Goal: Task Accomplishment & Management: Use online tool/utility

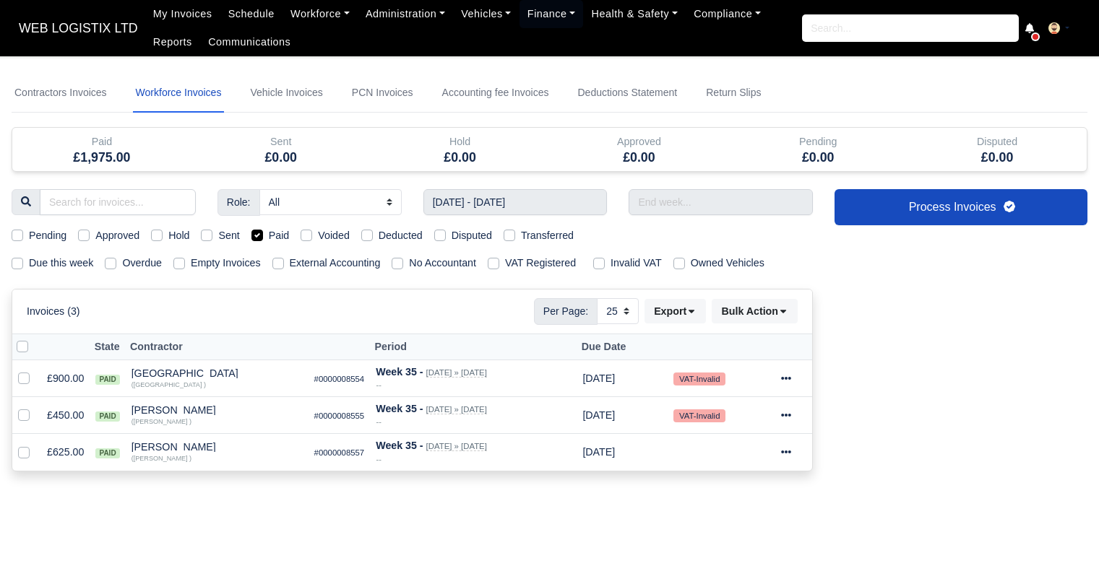
select select "25"
click at [787, 375] on icon at bounding box center [786, 379] width 10 height 10
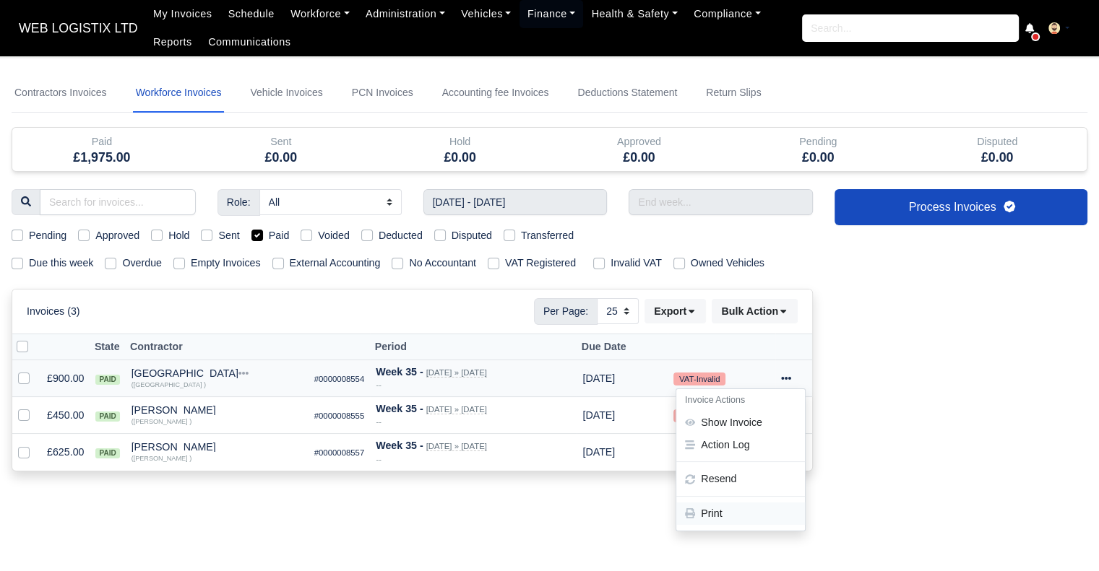
click at [725, 514] on link "Print" at bounding box center [740, 514] width 129 height 22
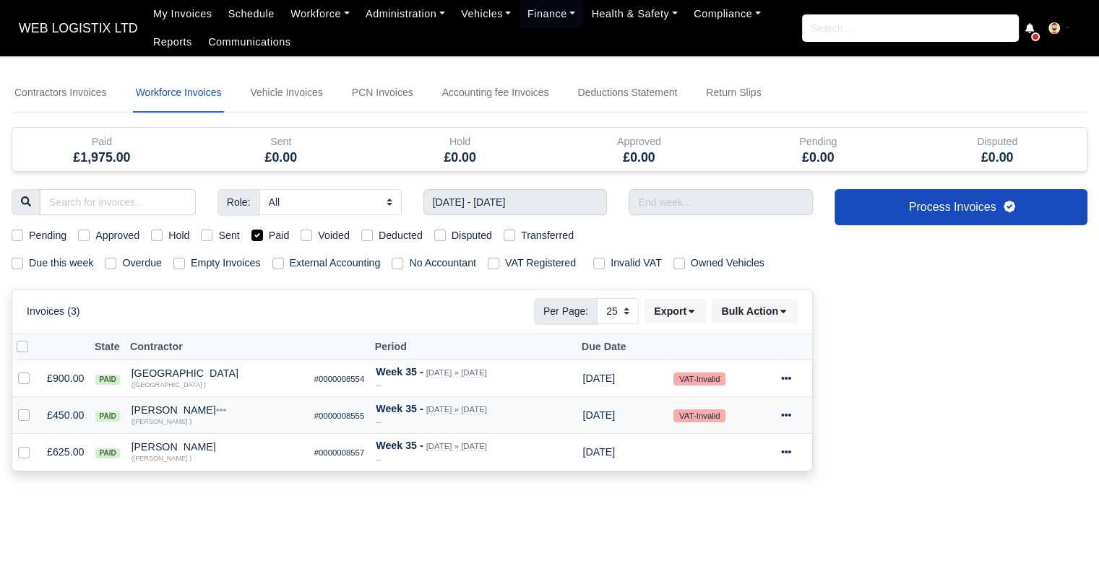
click at [784, 421] on div at bounding box center [793, 415] width 25 height 17
click at [733, 551] on link "Print" at bounding box center [740, 551] width 129 height 22
click at [788, 452] on icon at bounding box center [786, 452] width 10 height 3
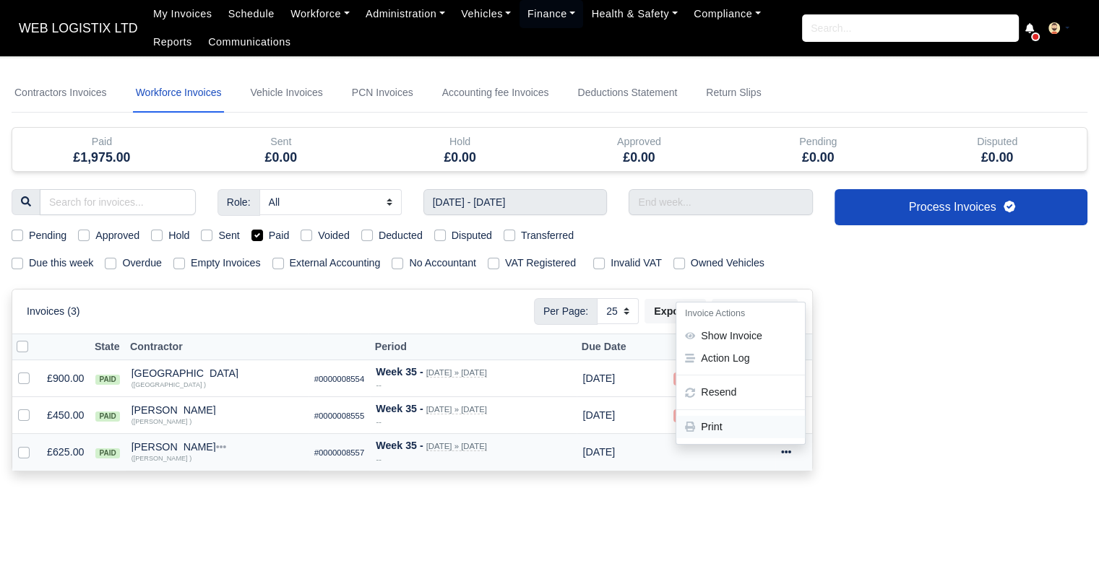
click at [740, 420] on link "Print" at bounding box center [740, 427] width 129 height 22
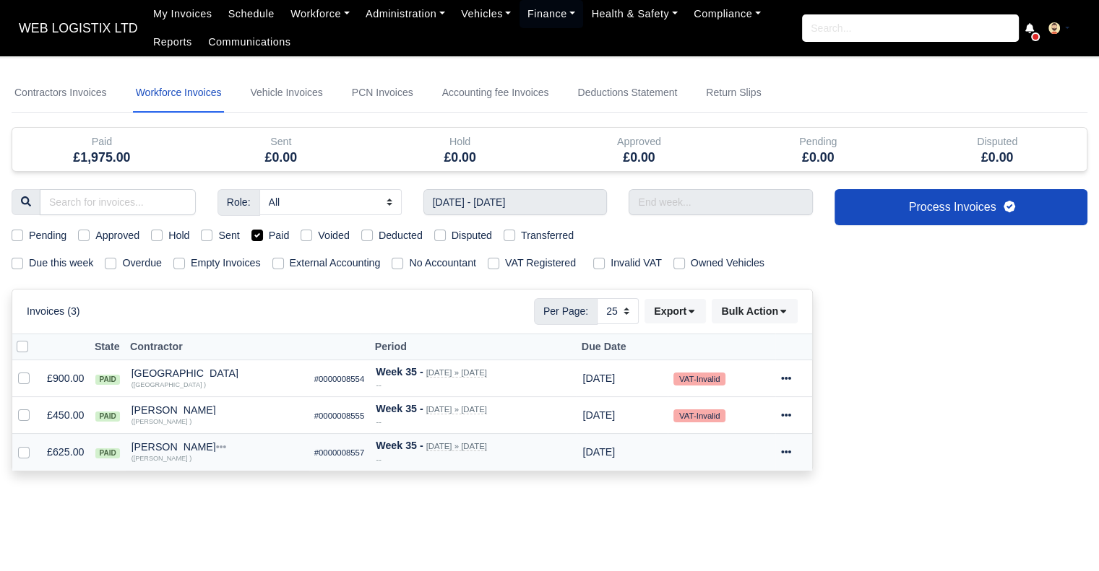
click at [793, 450] on div at bounding box center [793, 452] width 25 height 17
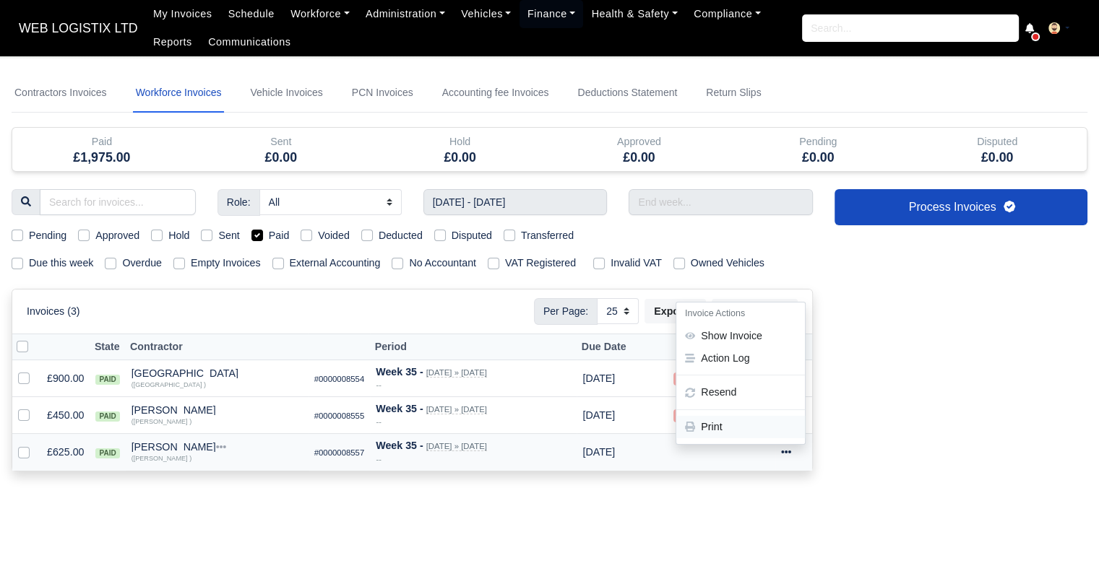
click at [729, 416] on link "Print" at bounding box center [740, 427] width 129 height 22
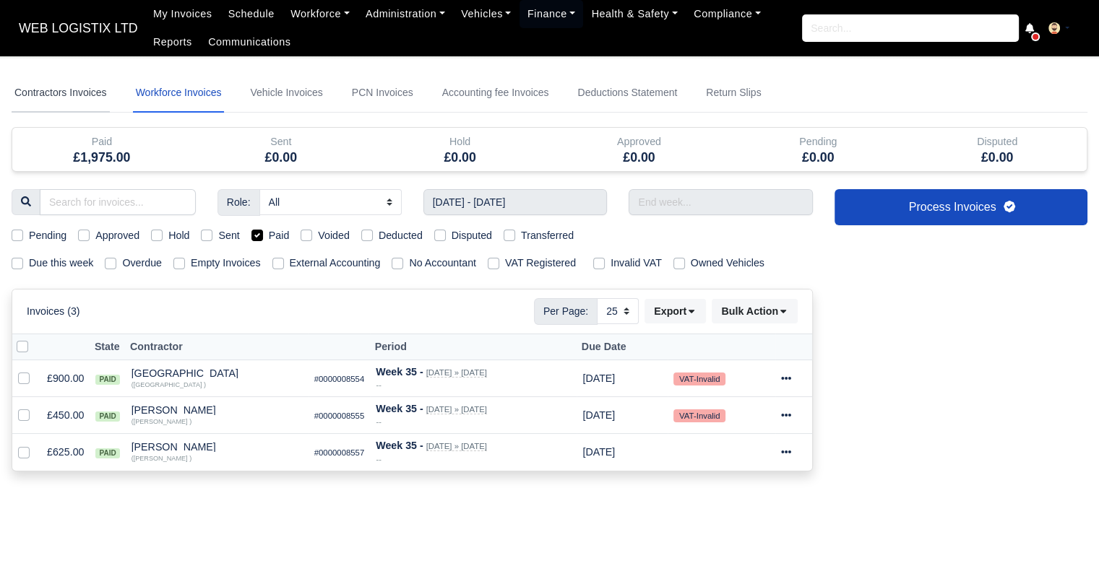
click at [49, 83] on link "Contractors Invoices" at bounding box center [61, 93] width 98 height 39
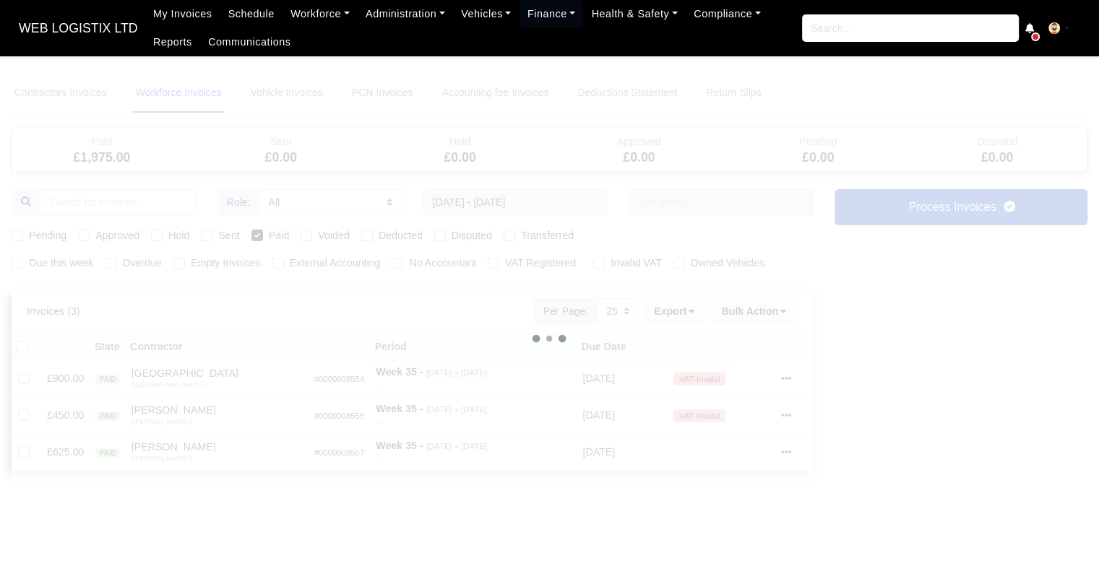
select select
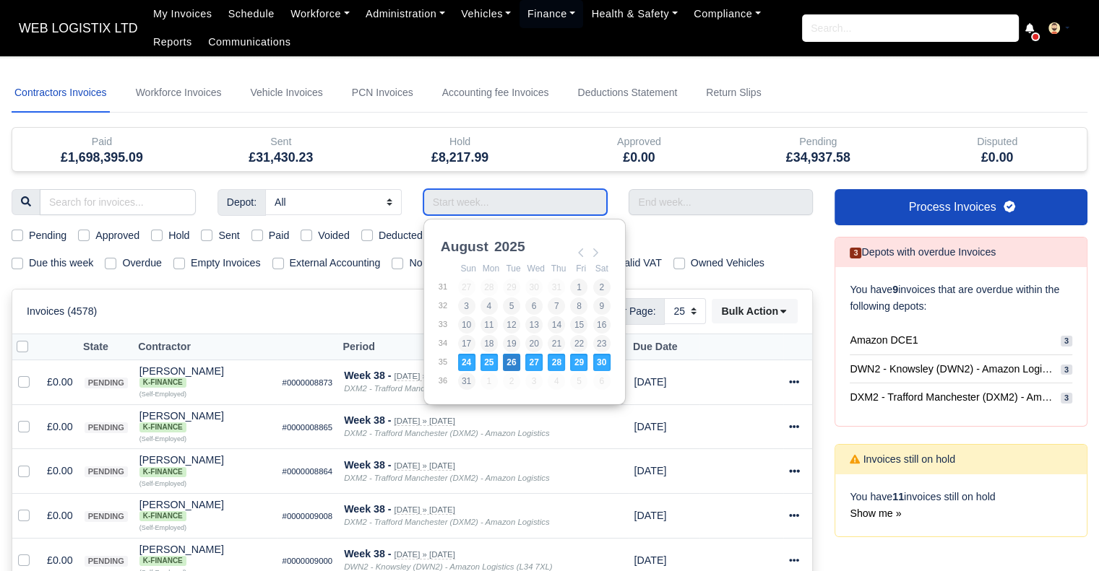
click at [519, 199] on input "Use the arrow keys to pick a date" at bounding box center [515, 202] width 184 height 26
type input "[DATE] - [DATE]"
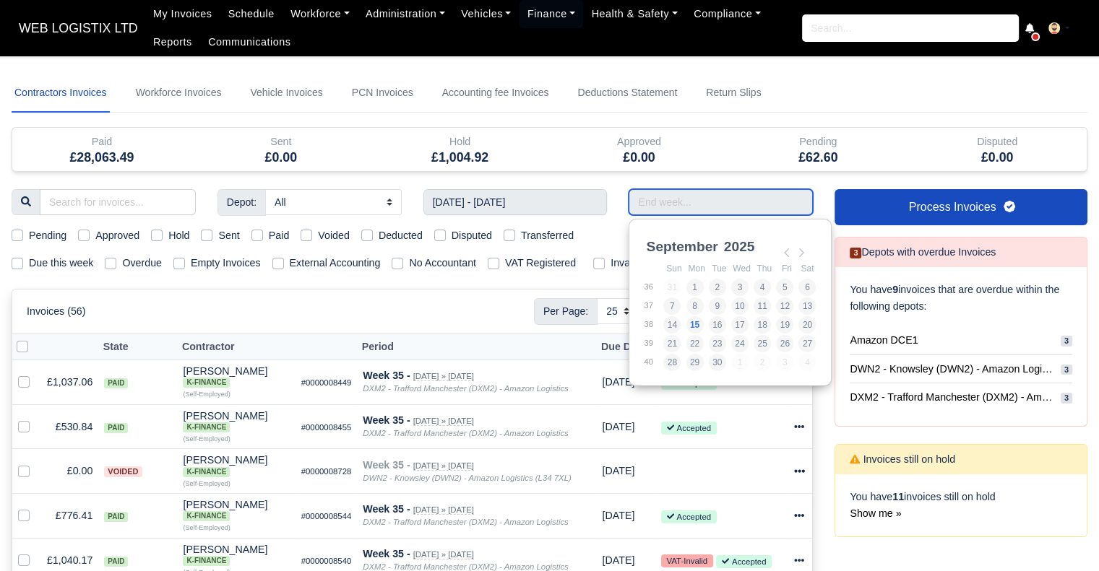
click at [655, 197] on input "Use the arrow keys to pick a date" at bounding box center [721, 202] width 184 height 26
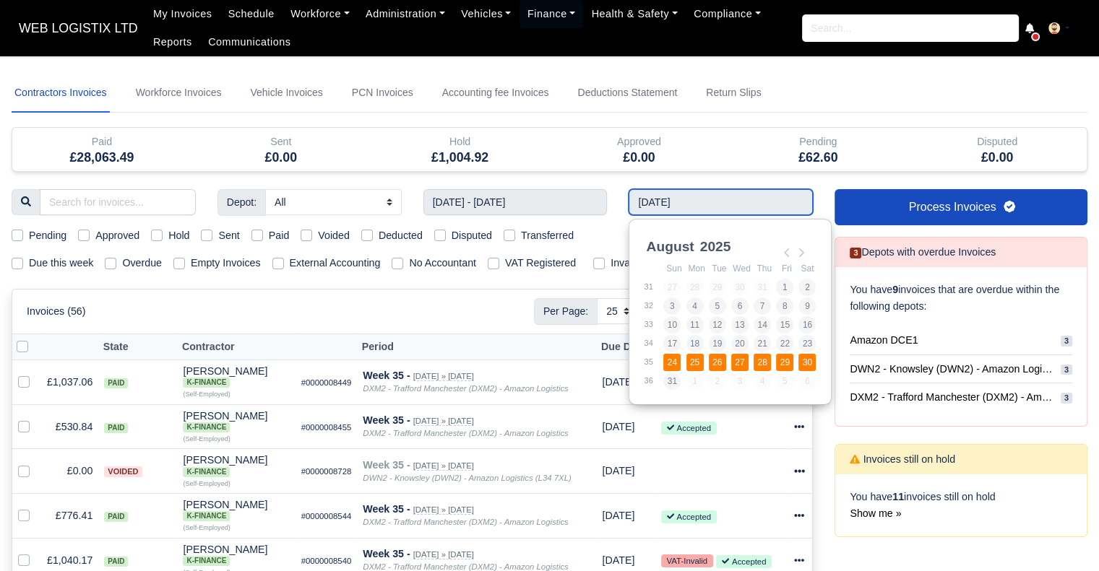
type input "[DATE] - [DATE]"
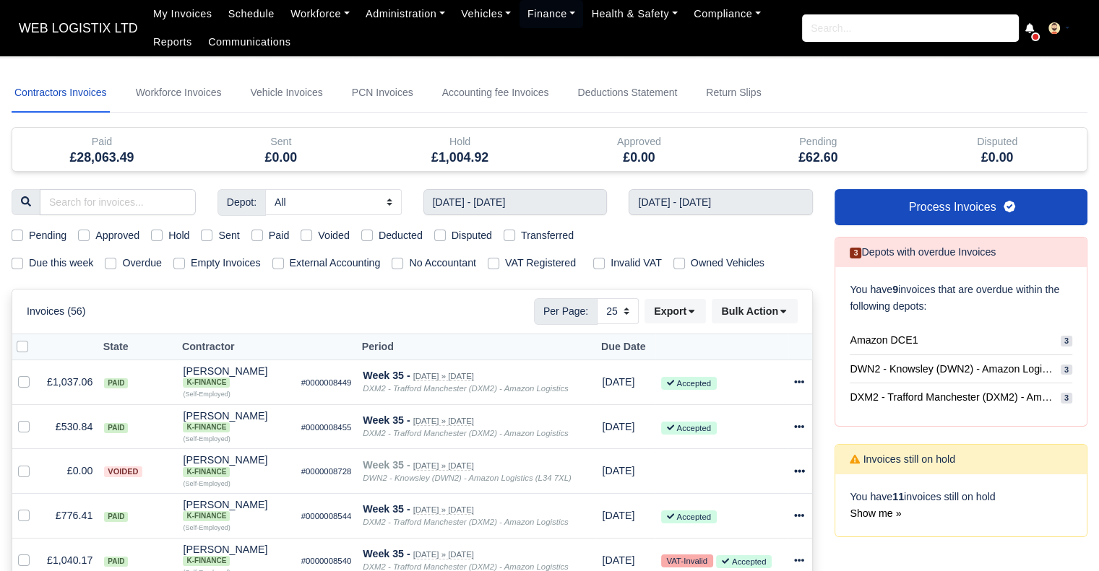
click at [269, 235] on label "Paid" at bounding box center [279, 236] width 21 height 17
click at [257, 235] on input "Paid" at bounding box center [257, 234] width 12 height 12
checkbox input "true"
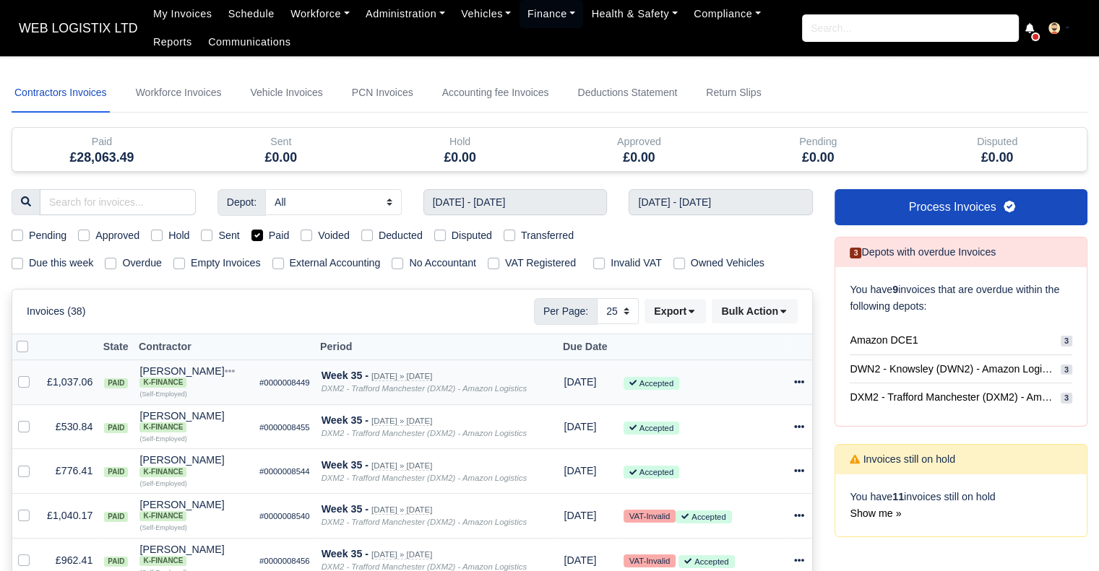
click at [800, 382] on icon at bounding box center [799, 382] width 10 height 3
click at [617, 311] on select "10 25 50" at bounding box center [618, 311] width 42 height 26
select select "10"
click at [598, 298] on select "10 25 50" at bounding box center [618, 311] width 42 height 26
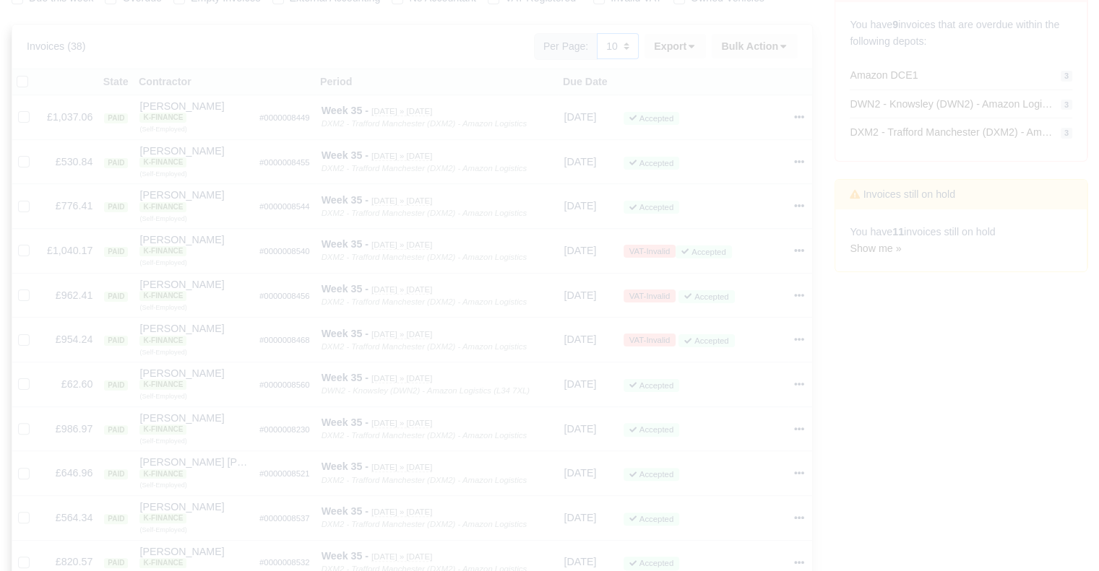
scroll to position [272, 0]
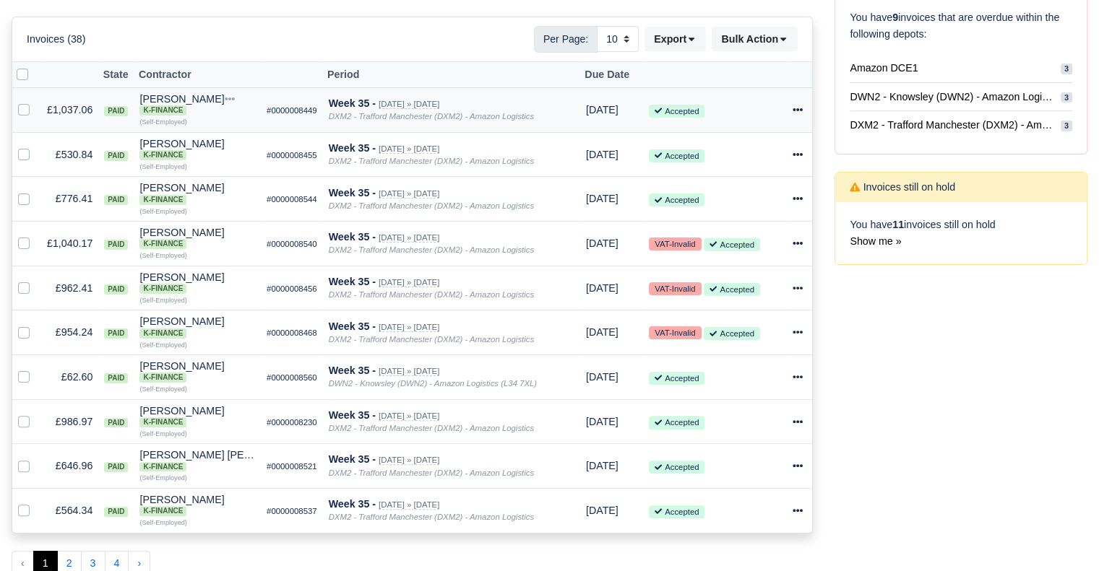
click at [798, 108] on icon at bounding box center [798, 109] width 10 height 3
click at [733, 231] on div "Invoice Actions Show Invoice Action Log [GEOGRAPHIC_DATA] Print" at bounding box center [741, 191] width 130 height 143
click at [796, 113] on icon at bounding box center [798, 110] width 10 height 10
click at [702, 249] on link "Print" at bounding box center [741, 245] width 129 height 22
click at [858, 416] on div "Process Invoices 3 Depots with overdue Invoices You have 9 invoices that are ov…" at bounding box center [961, 252] width 275 height 671
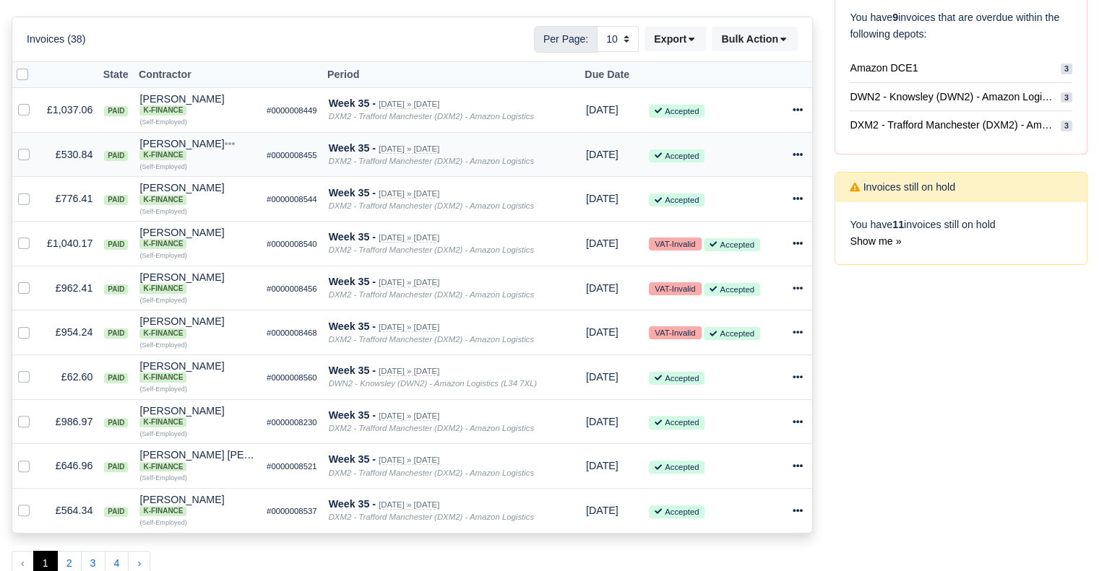
click at [794, 153] on icon at bounding box center [798, 154] width 10 height 3
click at [720, 291] on link "Print" at bounding box center [741, 290] width 129 height 22
click at [798, 199] on icon at bounding box center [798, 199] width 10 height 3
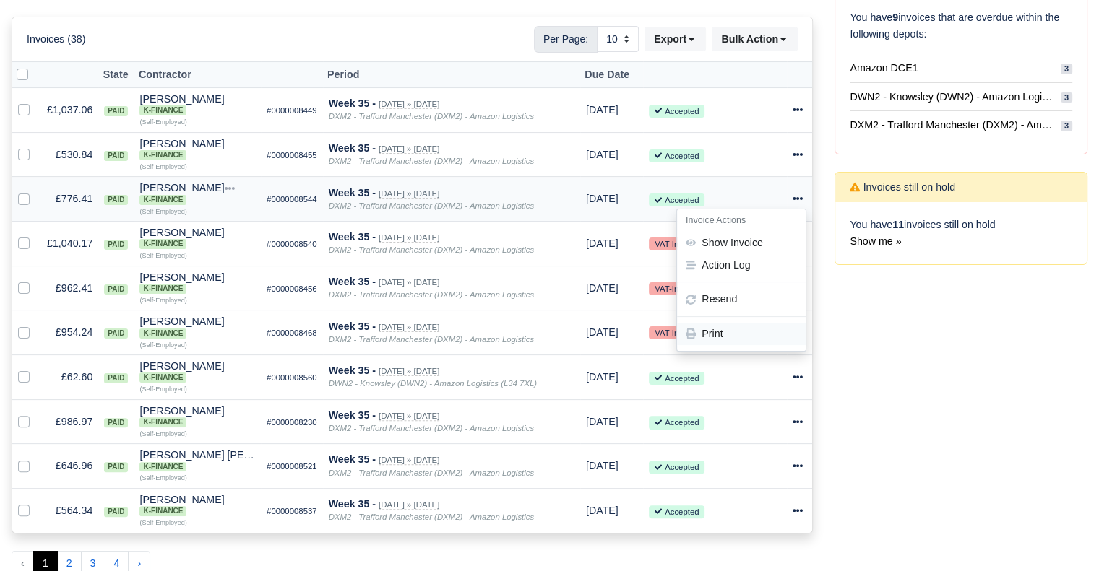
click at [749, 329] on link "Print" at bounding box center [741, 335] width 129 height 22
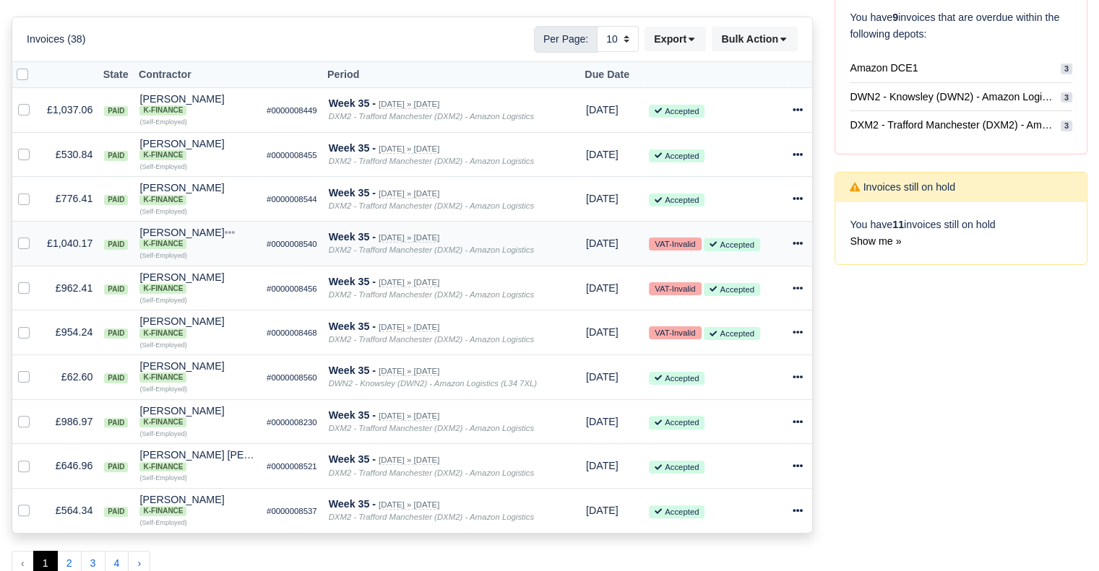
click at [795, 245] on icon at bounding box center [798, 243] width 10 height 3
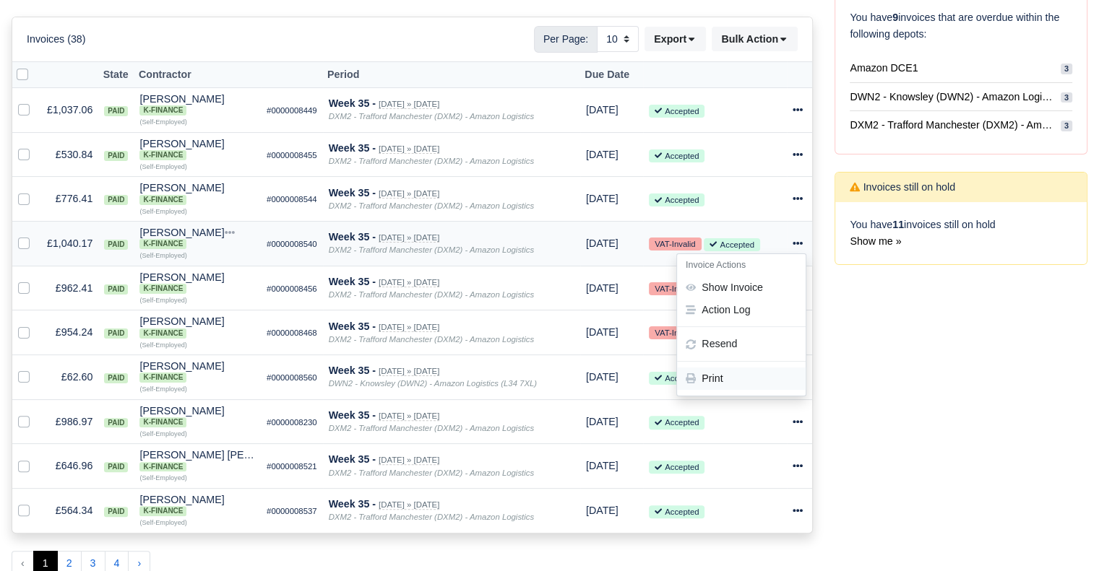
click at [726, 381] on link "Print" at bounding box center [741, 379] width 129 height 22
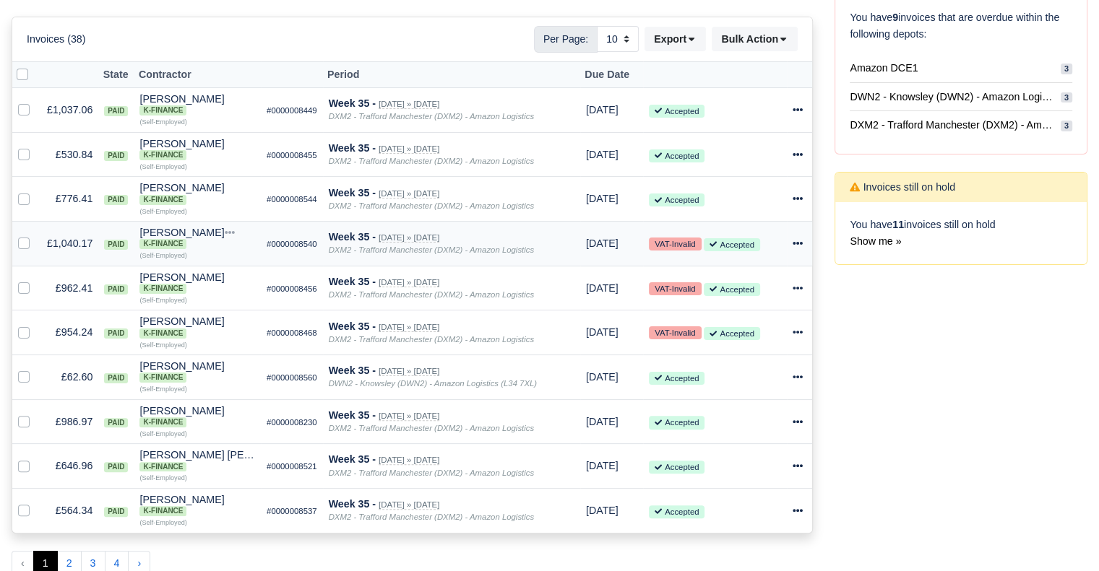
click at [797, 247] on icon at bounding box center [798, 243] width 10 height 10
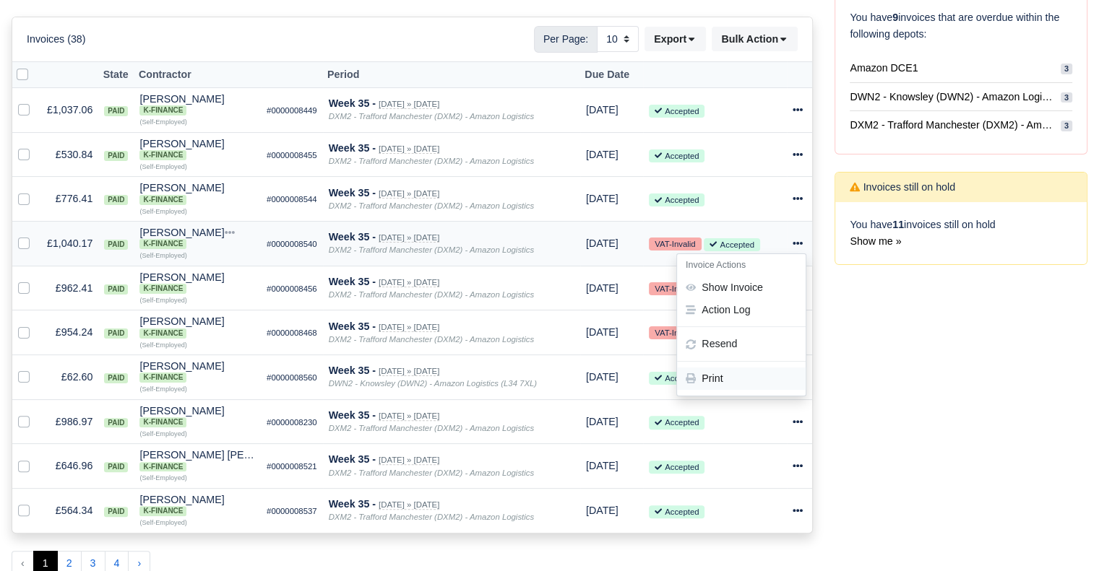
click at [737, 377] on link "Print" at bounding box center [741, 379] width 129 height 22
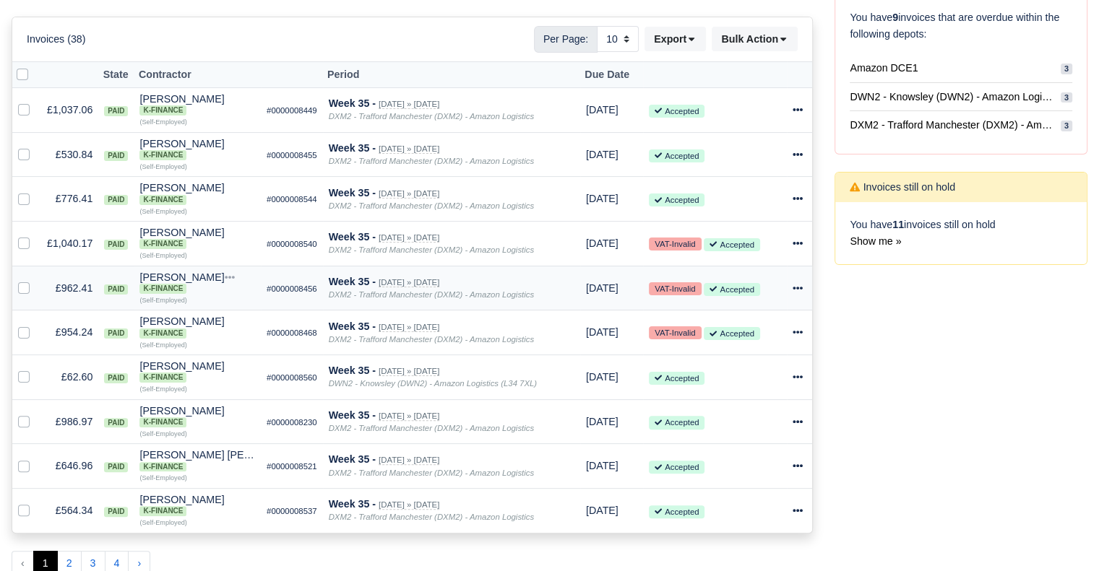
click at [795, 290] on icon at bounding box center [798, 288] width 10 height 3
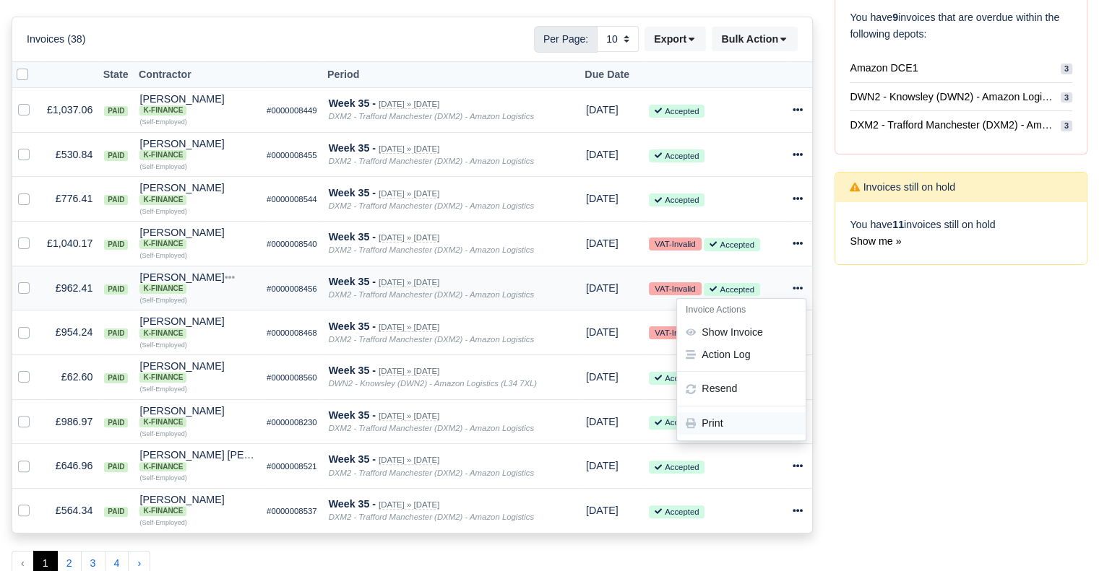
click at [728, 423] on link "Print" at bounding box center [741, 424] width 129 height 22
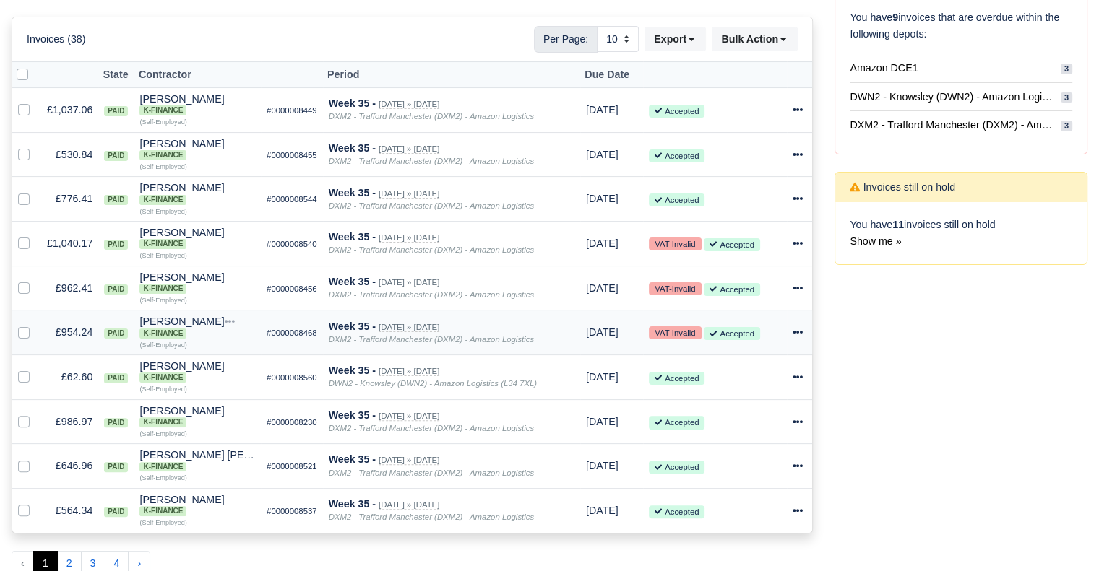
click at [793, 337] on icon at bounding box center [798, 332] width 10 height 10
click at [749, 467] on link "Print" at bounding box center [741, 468] width 129 height 22
click at [793, 379] on icon at bounding box center [798, 377] width 10 height 10
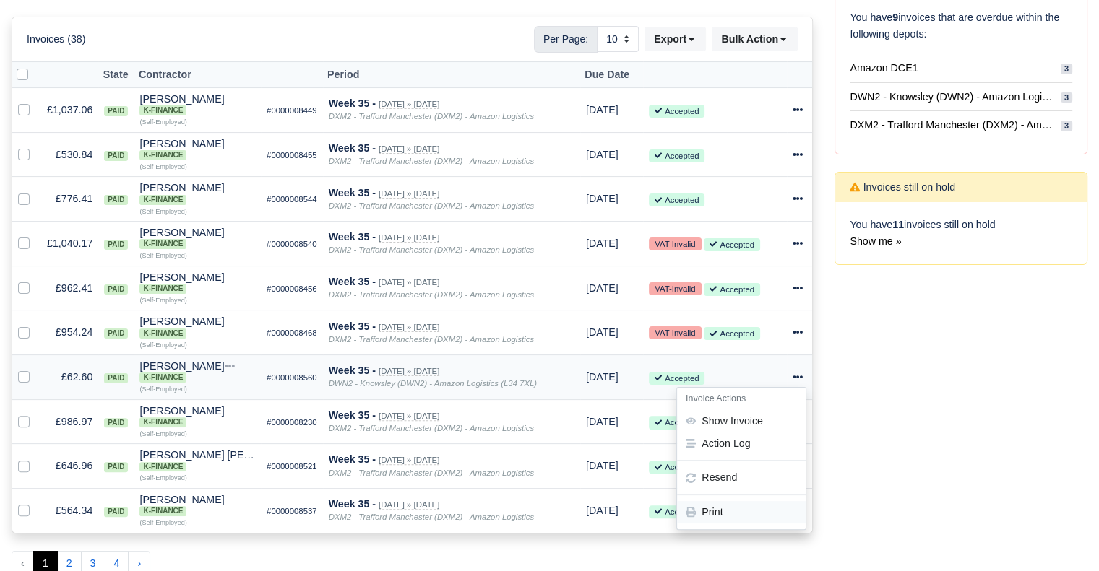
click at [742, 513] on link "Print" at bounding box center [741, 512] width 129 height 22
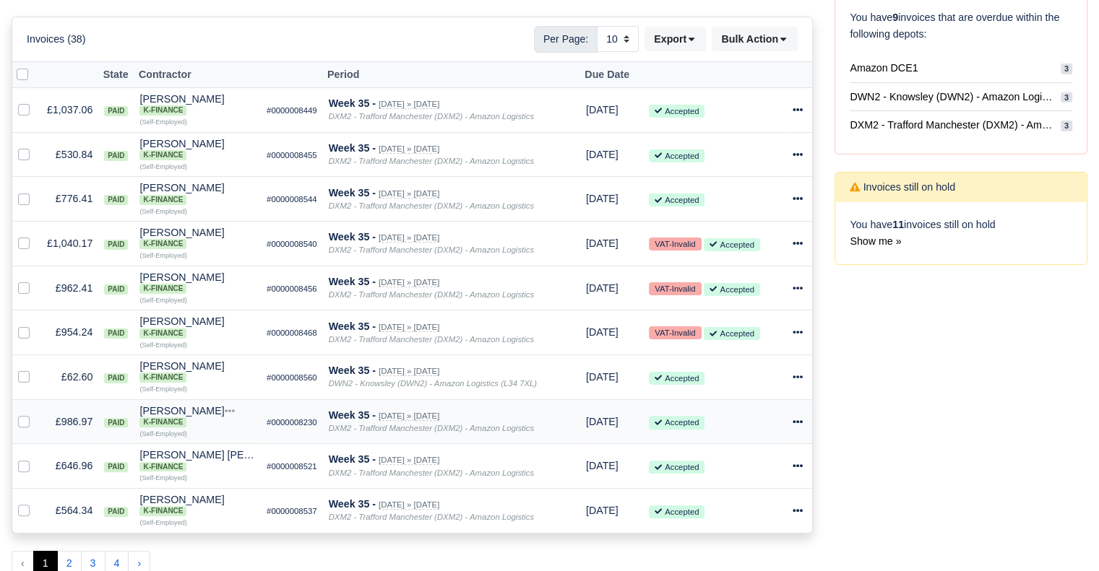
click at [803, 427] on div at bounding box center [800, 422] width 14 height 17
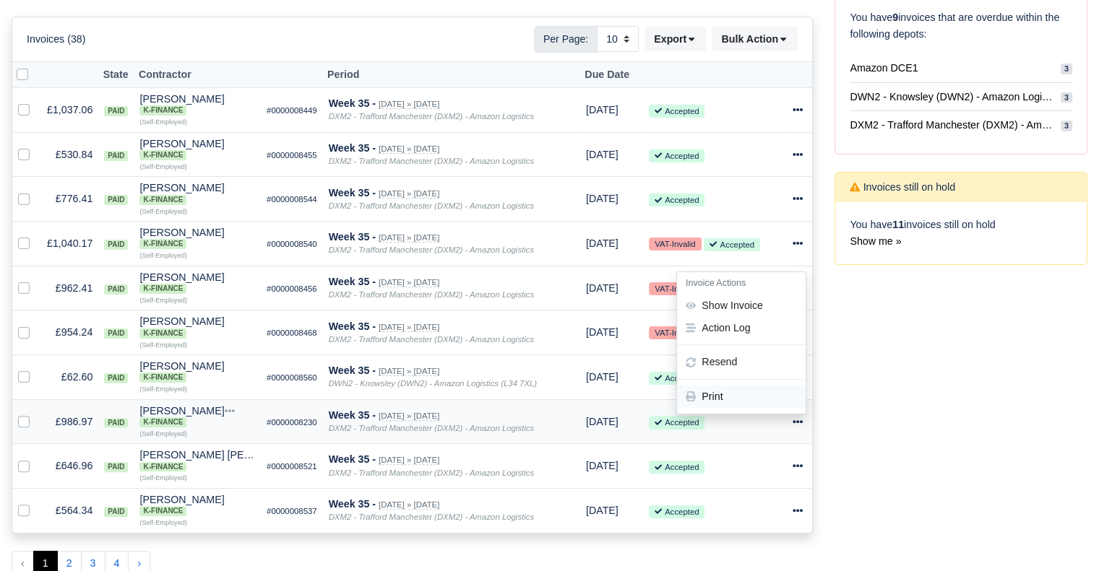
click at [772, 398] on link "Print" at bounding box center [741, 397] width 129 height 22
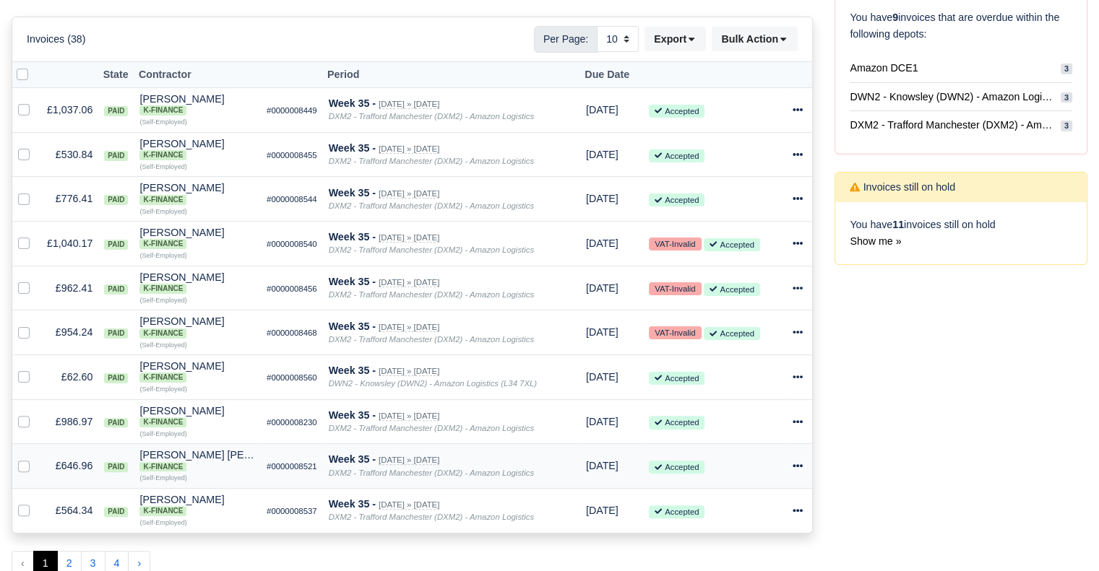
click at [795, 471] on icon at bounding box center [798, 466] width 10 height 10
click at [758, 441] on link "Print" at bounding box center [741, 441] width 129 height 22
click at [795, 512] on icon at bounding box center [798, 510] width 10 height 3
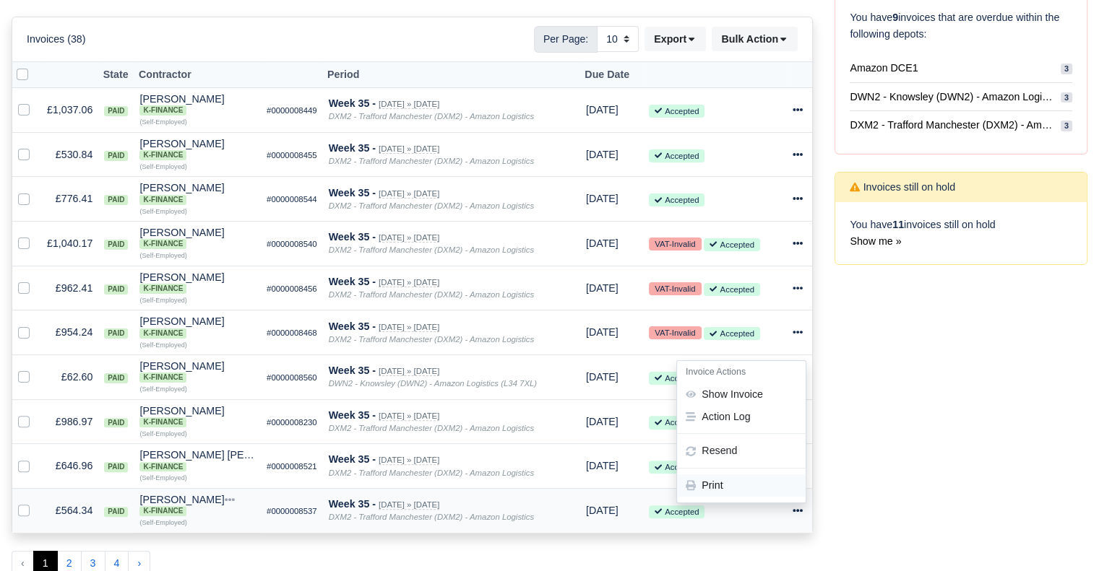
click at [769, 489] on link "Print" at bounding box center [741, 486] width 129 height 22
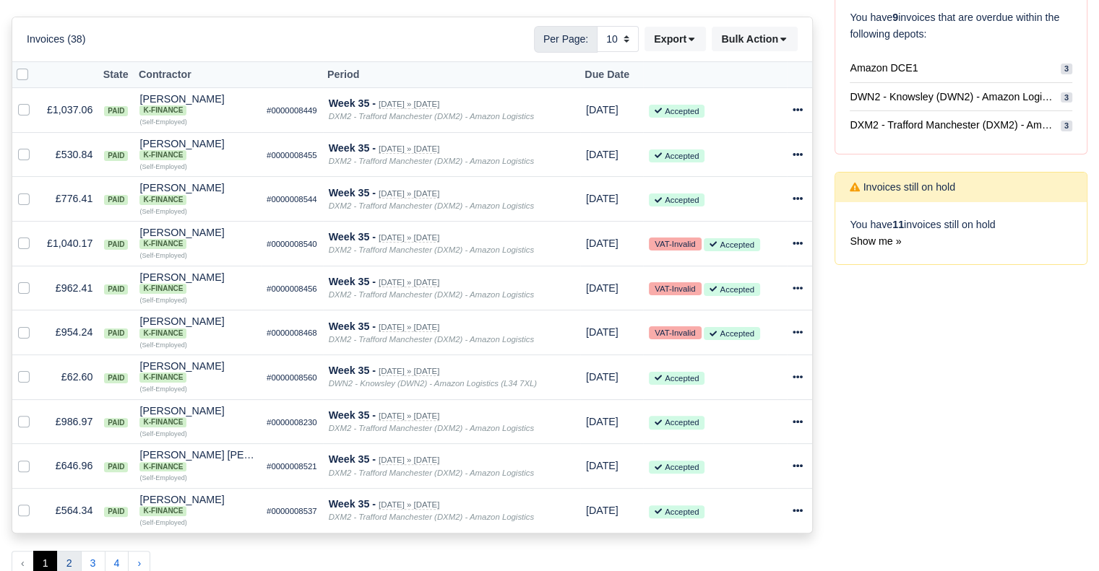
click at [61, 564] on button "2" at bounding box center [69, 564] width 25 height 26
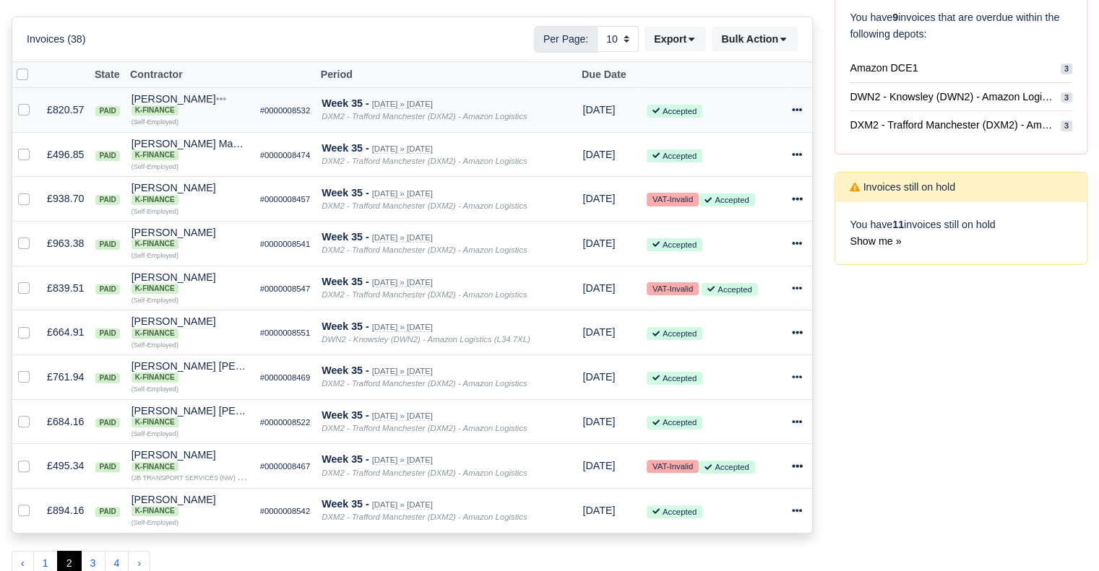
click at [798, 108] on icon at bounding box center [798, 109] width 10 height 3
click at [715, 242] on link "Print" at bounding box center [741, 245] width 129 height 22
click at [795, 156] on icon at bounding box center [797, 155] width 10 height 10
click at [731, 284] on link "Print" at bounding box center [741, 290] width 129 height 22
click at [798, 200] on icon at bounding box center [798, 199] width 10 height 3
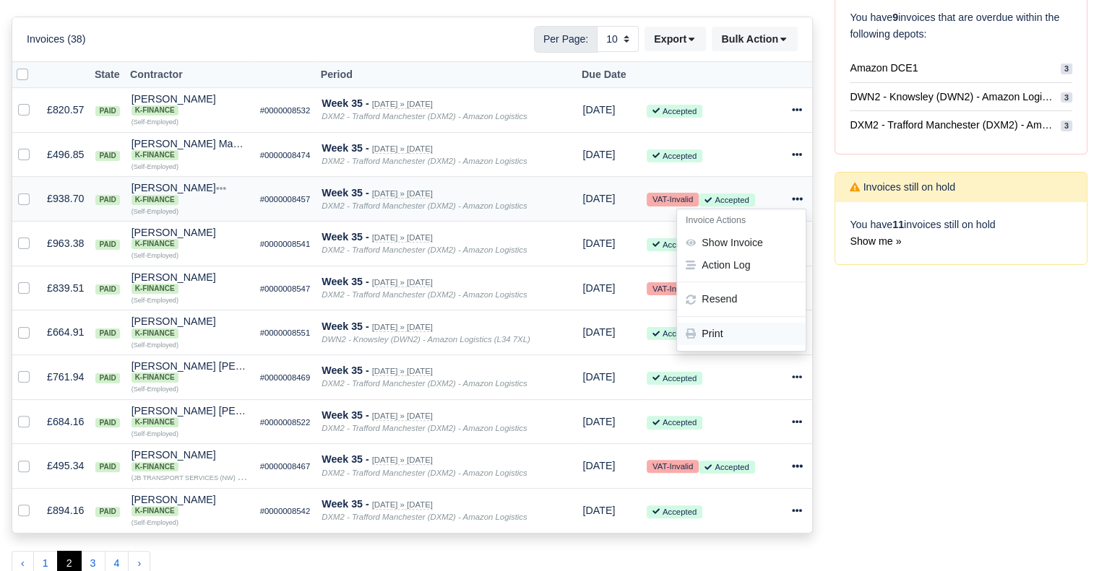
click at [742, 332] on link "Print" at bounding box center [741, 335] width 129 height 22
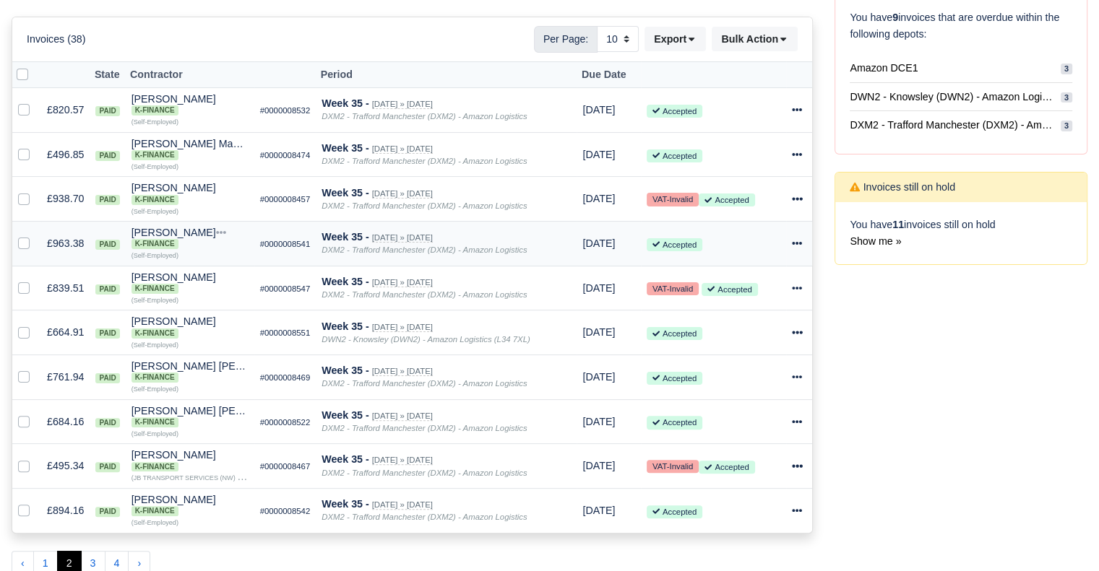
click at [795, 243] on icon at bounding box center [797, 243] width 10 height 10
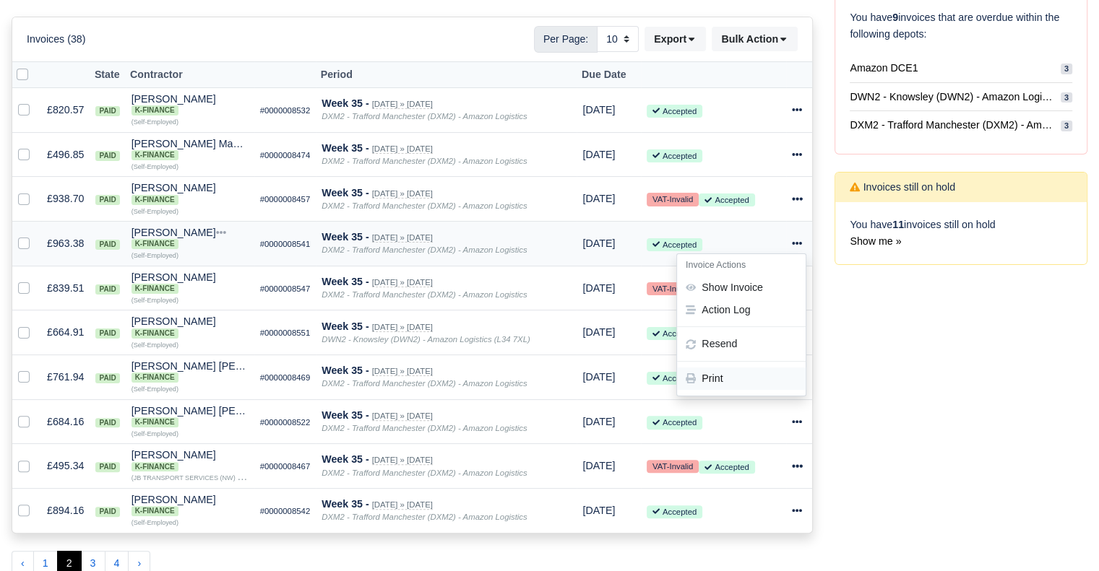
click at [741, 377] on link "Print" at bounding box center [741, 379] width 129 height 22
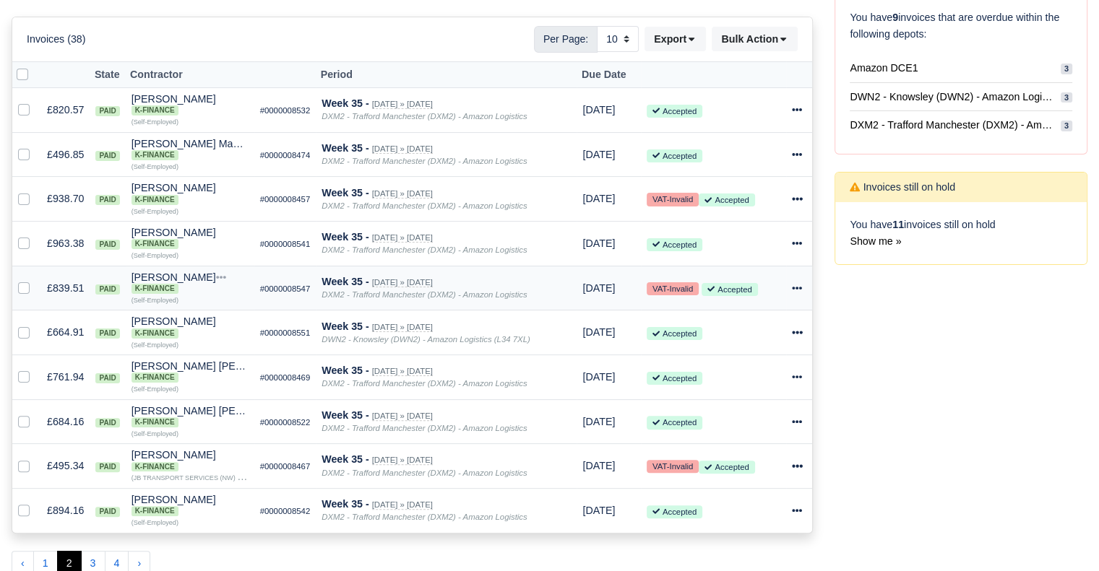
click at [798, 289] on icon at bounding box center [798, 288] width 10 height 3
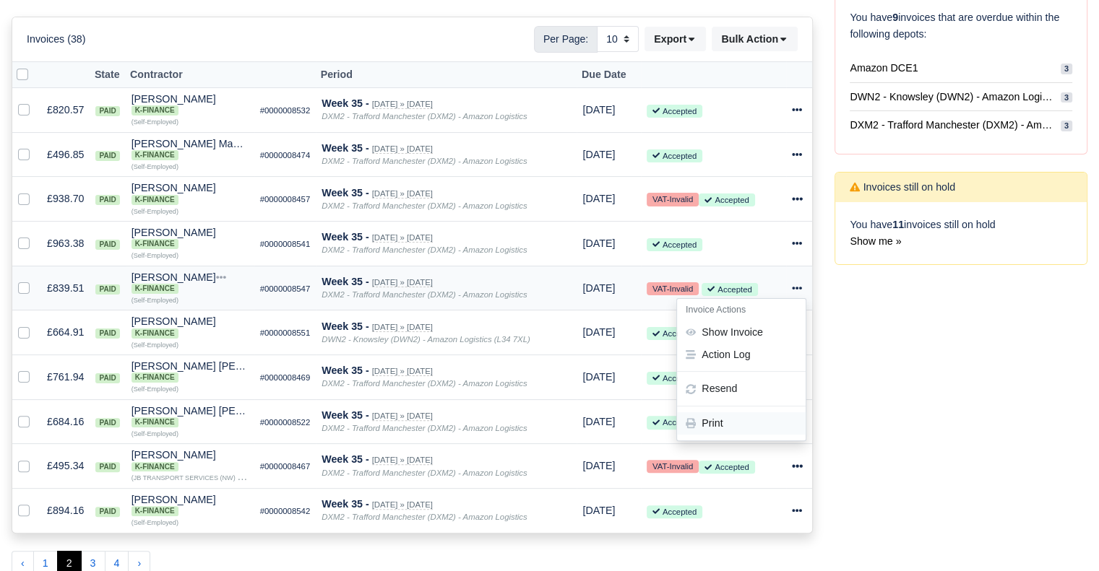
click at [759, 430] on link "Print" at bounding box center [741, 424] width 129 height 22
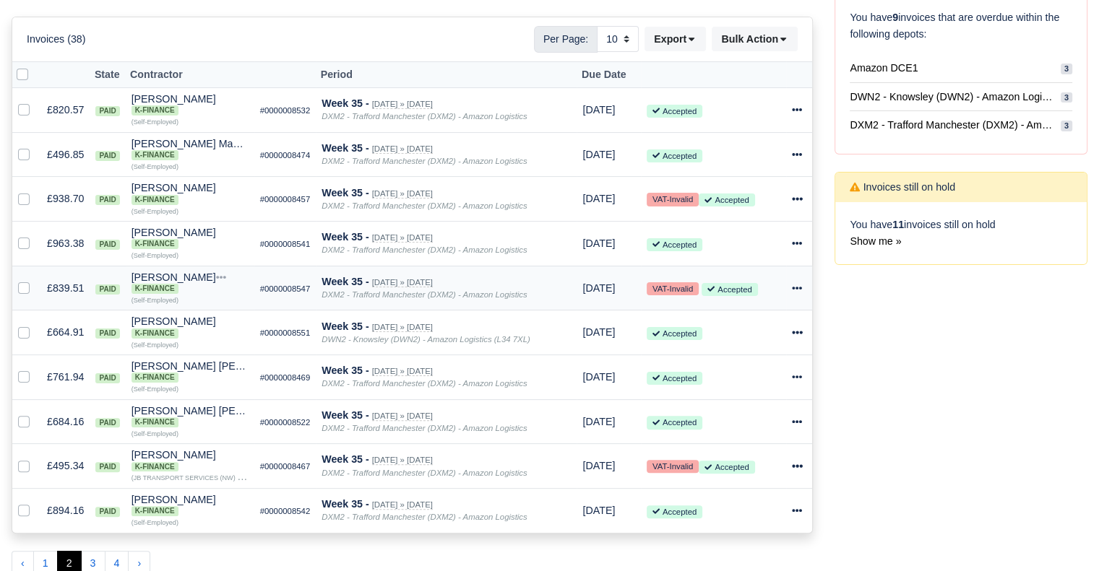
click at [798, 288] on icon at bounding box center [798, 288] width 10 height 3
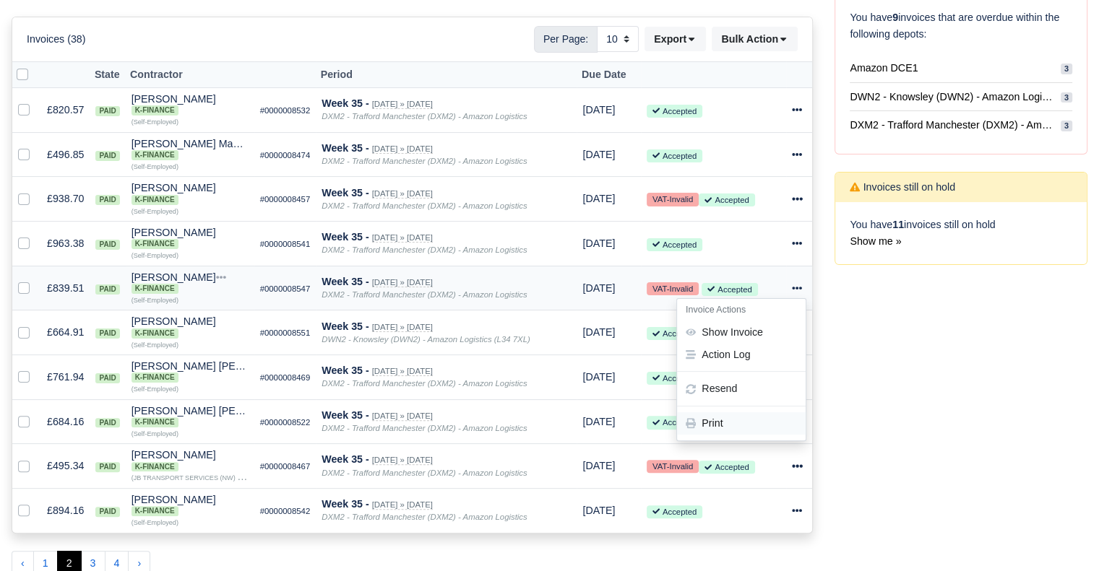
click at [744, 424] on link "Print" at bounding box center [741, 424] width 129 height 22
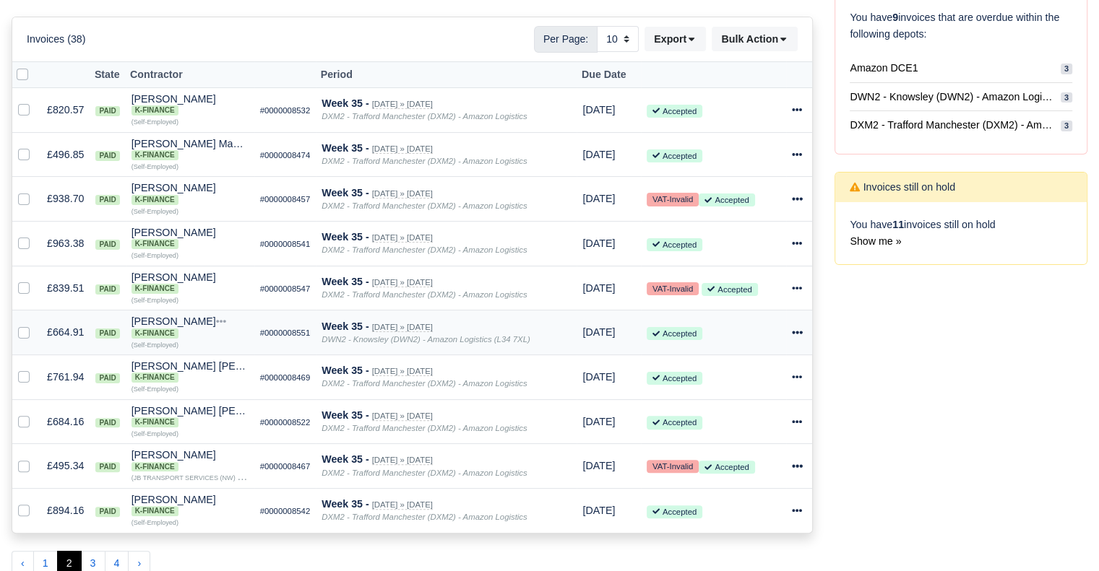
click at [798, 334] on icon at bounding box center [798, 332] width 10 height 3
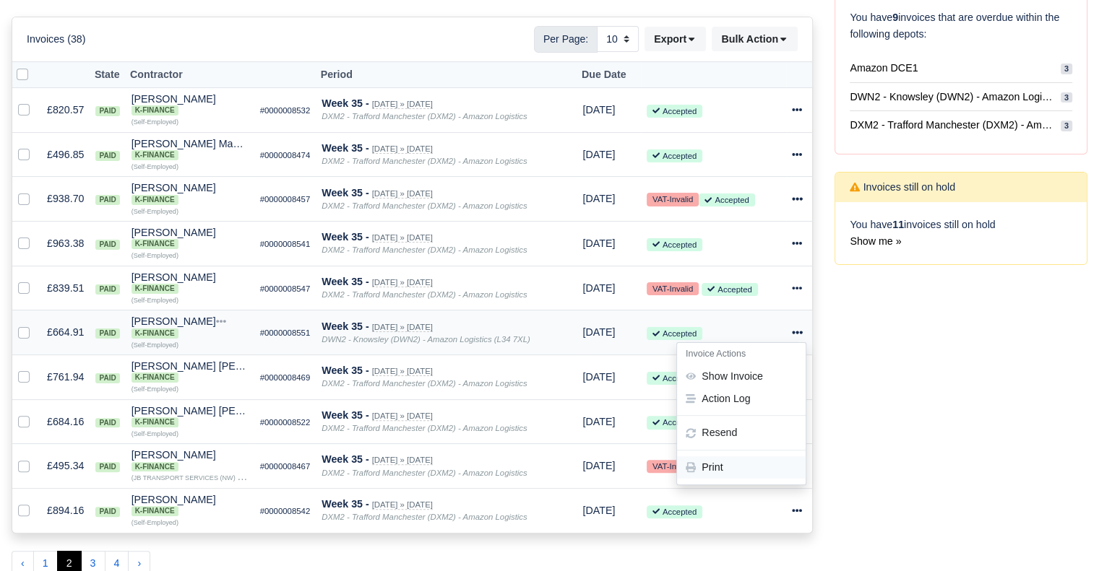
click at [715, 470] on link "Print" at bounding box center [741, 468] width 129 height 22
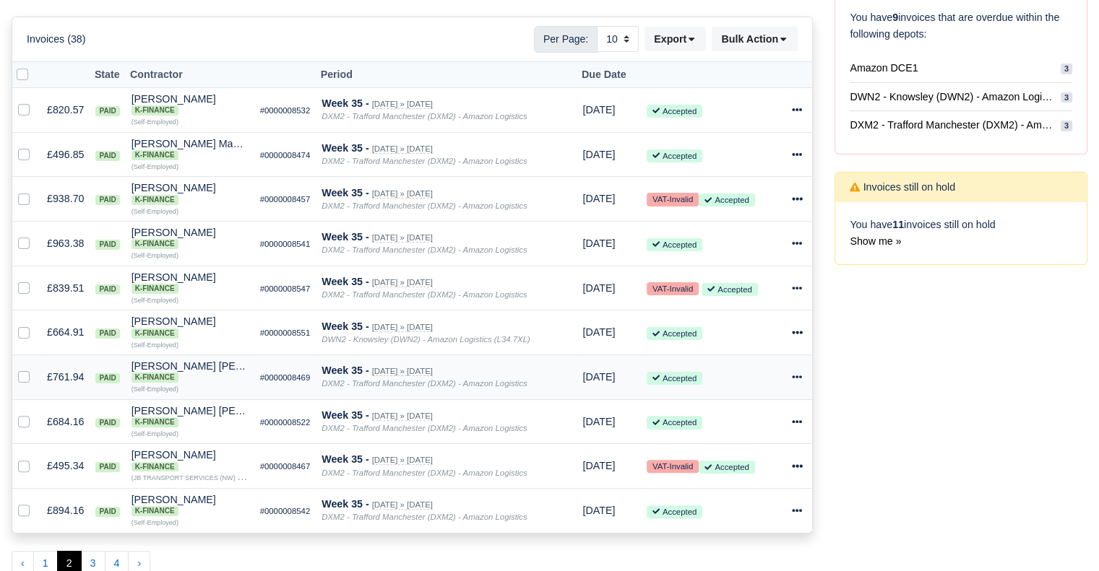
click at [805, 381] on div at bounding box center [799, 377] width 14 height 17
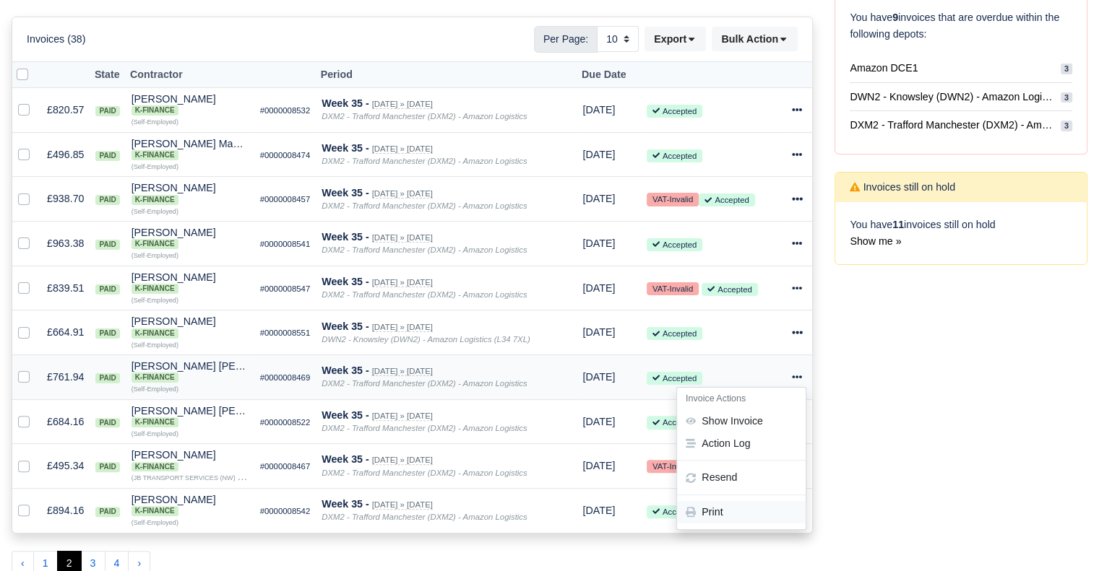
click at [736, 519] on link "Print" at bounding box center [741, 512] width 129 height 22
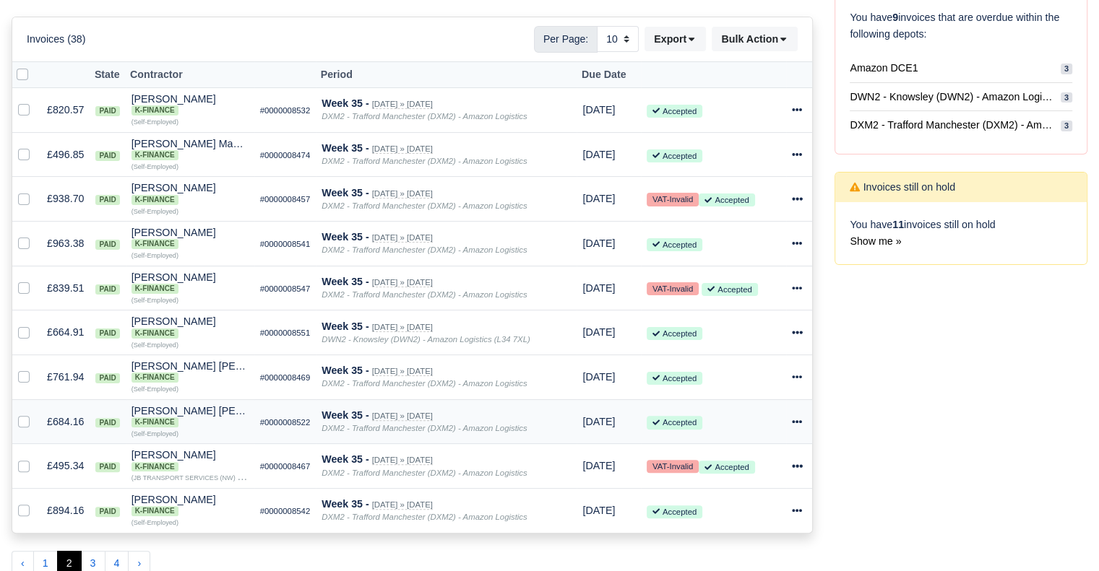
click at [803, 420] on div at bounding box center [799, 422] width 14 height 17
click at [760, 398] on link "Print" at bounding box center [741, 397] width 129 height 22
click at [796, 471] on icon at bounding box center [797, 466] width 10 height 10
click at [761, 444] on link "Print" at bounding box center [741, 441] width 129 height 22
click at [798, 512] on icon at bounding box center [798, 510] width 10 height 3
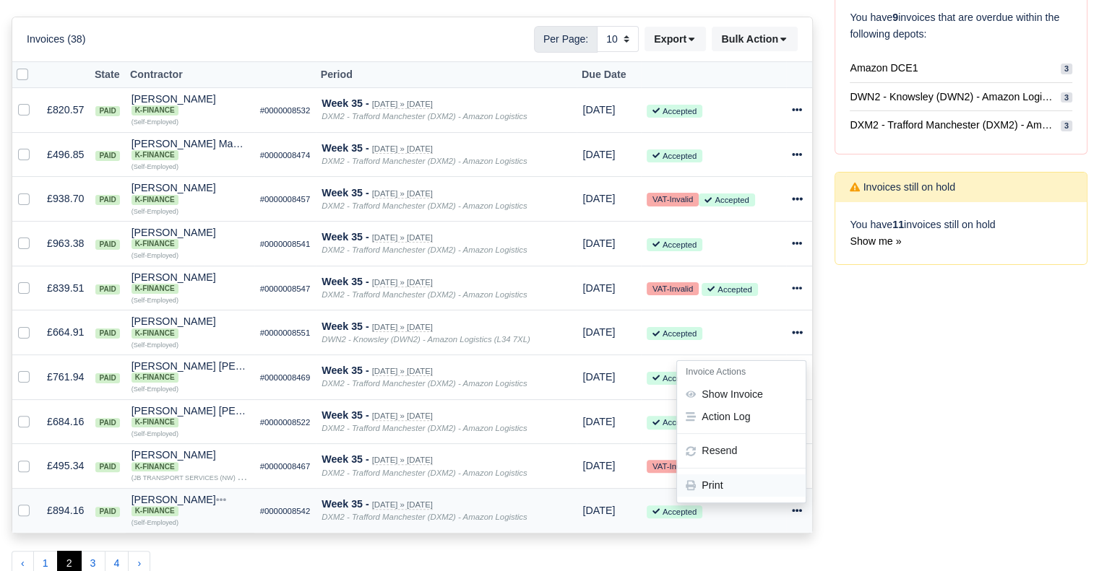
click at [756, 491] on link "Print" at bounding box center [741, 486] width 129 height 22
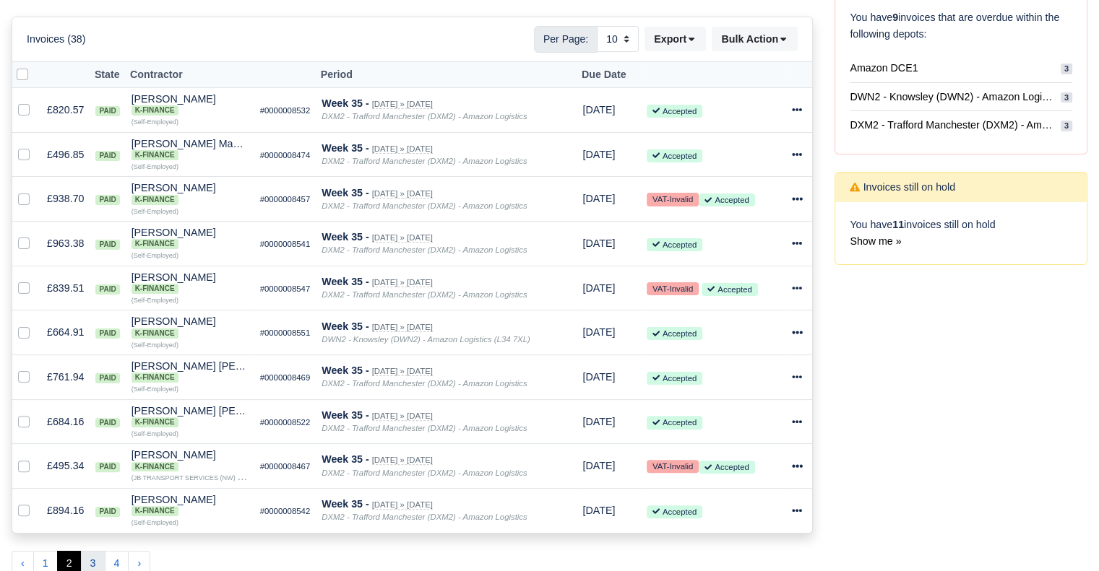
click at [90, 560] on button "3" at bounding box center [93, 564] width 25 height 26
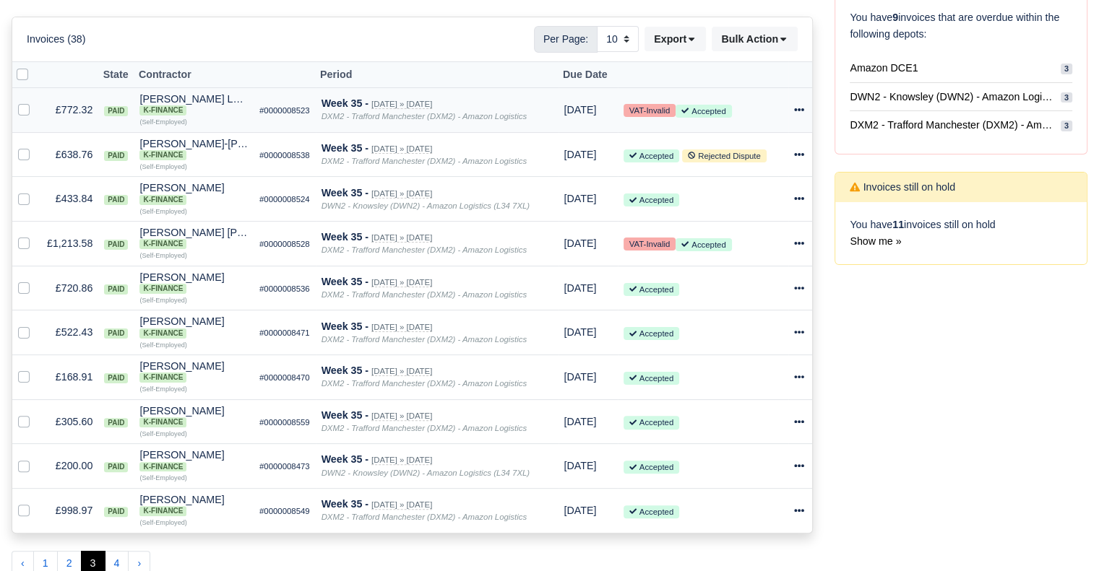
click at [803, 109] on icon at bounding box center [799, 109] width 10 height 3
click at [755, 241] on link "Print" at bounding box center [741, 245] width 129 height 22
click at [801, 150] on icon at bounding box center [799, 155] width 10 height 10
click at [751, 288] on link "Print" at bounding box center [741, 290] width 129 height 22
click at [801, 202] on icon at bounding box center [799, 199] width 10 height 10
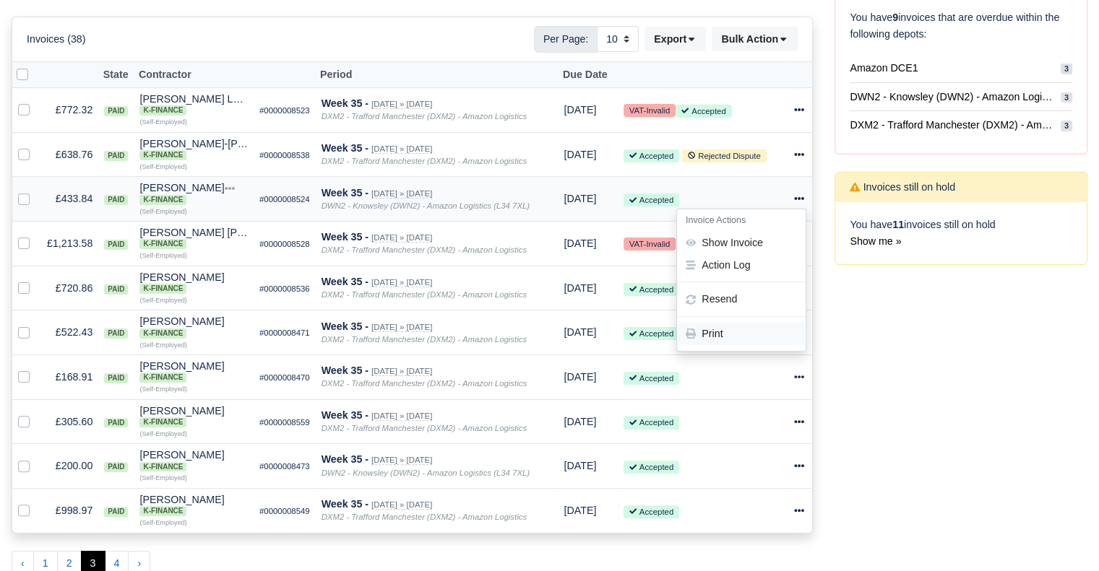
click at [743, 329] on link "Print" at bounding box center [741, 335] width 129 height 22
click at [800, 246] on icon at bounding box center [799, 243] width 10 height 10
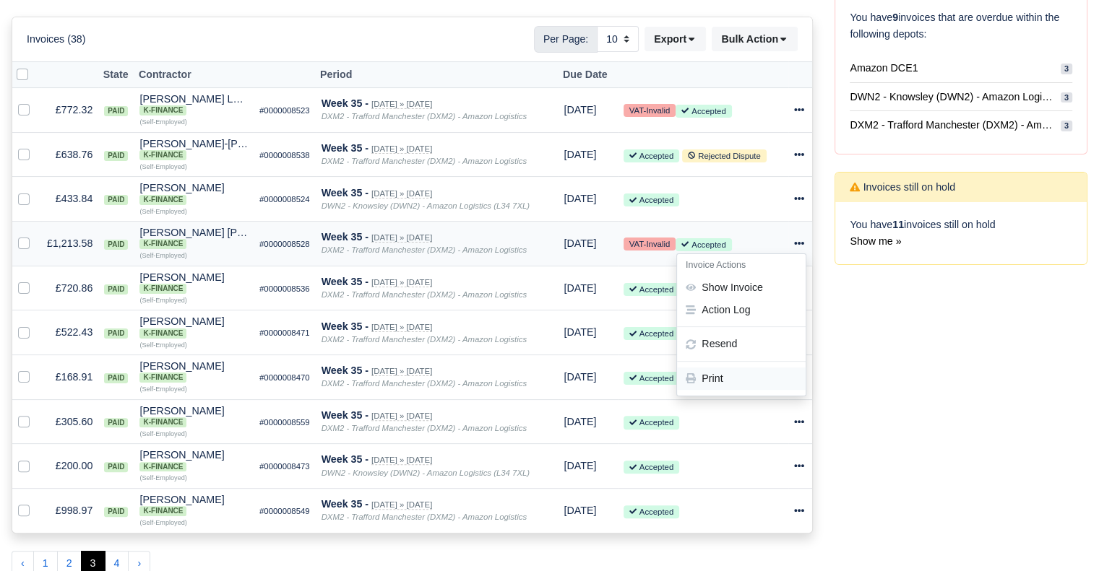
click at [731, 375] on link "Print" at bounding box center [741, 379] width 129 height 22
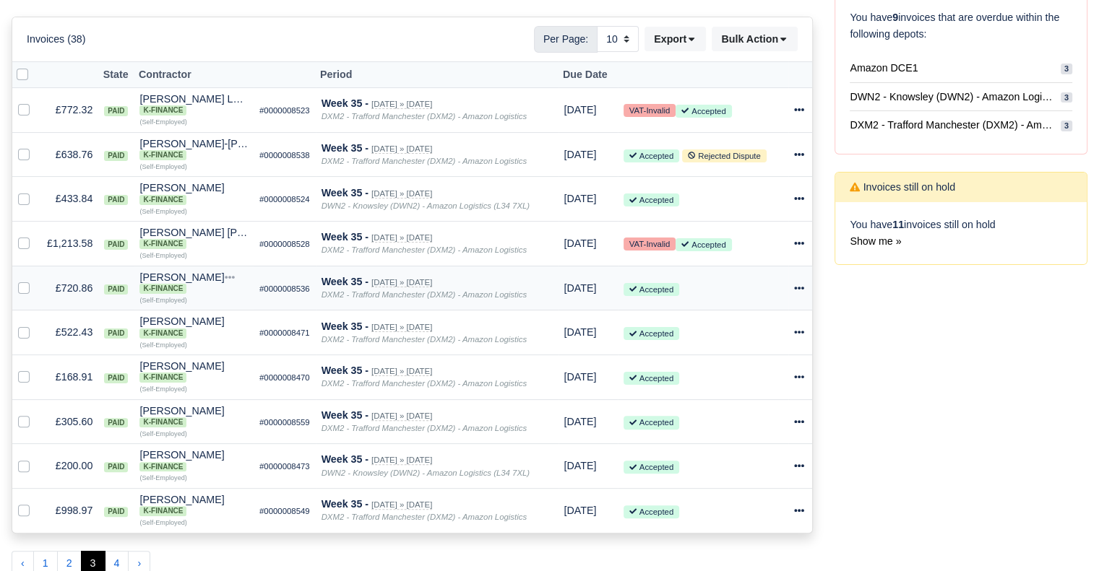
click at [796, 289] on icon at bounding box center [799, 288] width 10 height 3
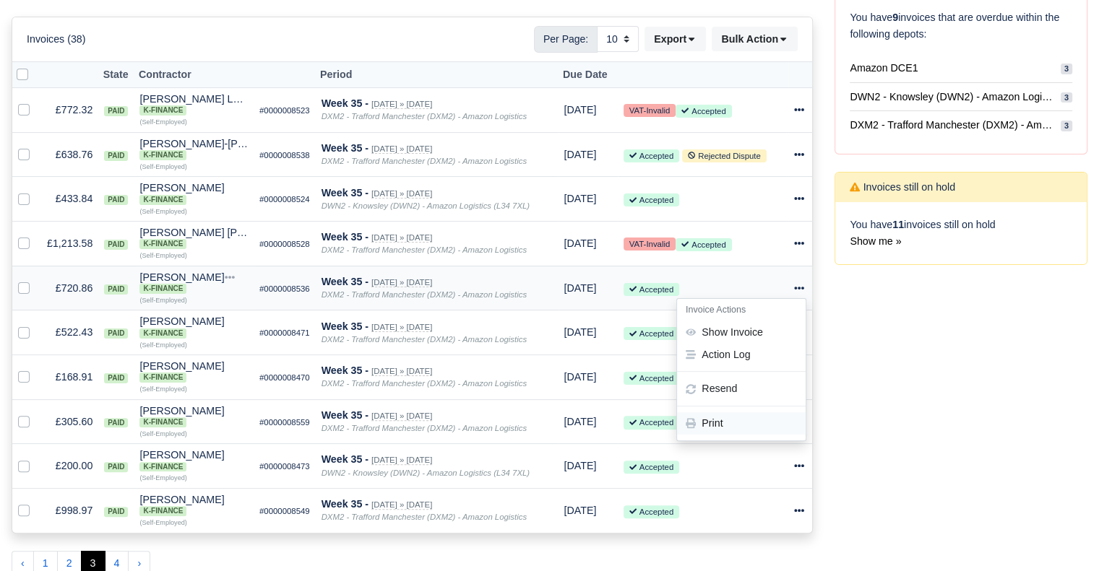
click at [738, 425] on link "Print" at bounding box center [741, 424] width 129 height 22
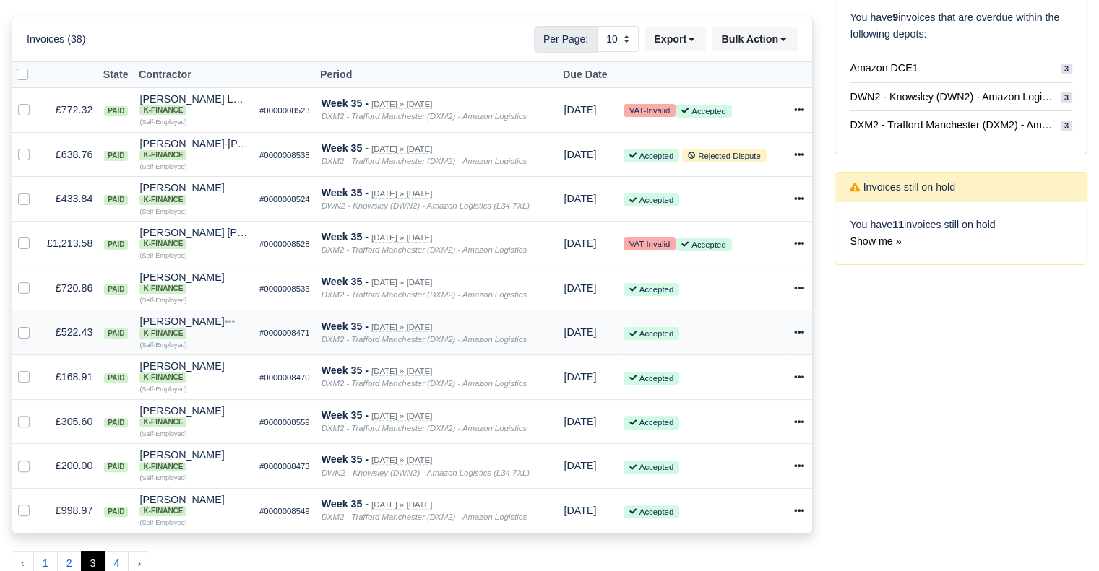
click at [794, 332] on icon at bounding box center [799, 332] width 10 height 10
click at [709, 468] on link "Print" at bounding box center [741, 468] width 129 height 22
click at [793, 381] on td "Invoice Actions Show Invoice Action Log [GEOGRAPHIC_DATA]" at bounding box center [800, 377] width 24 height 45
click at [795, 379] on icon at bounding box center [799, 377] width 10 height 3
click at [754, 516] on link "Print" at bounding box center [741, 512] width 129 height 22
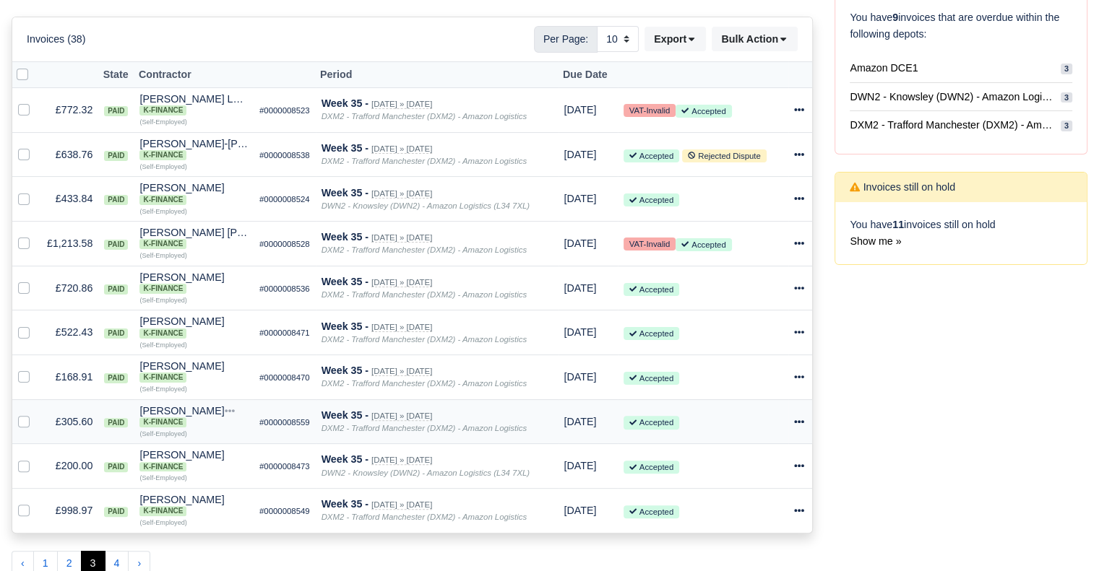
click at [801, 422] on icon at bounding box center [799, 422] width 10 height 10
click at [764, 401] on link "Print" at bounding box center [741, 397] width 129 height 22
click at [798, 471] on icon at bounding box center [799, 466] width 10 height 10
click at [775, 449] on link "Print" at bounding box center [741, 441] width 129 height 22
click at [801, 471] on icon at bounding box center [799, 466] width 10 height 10
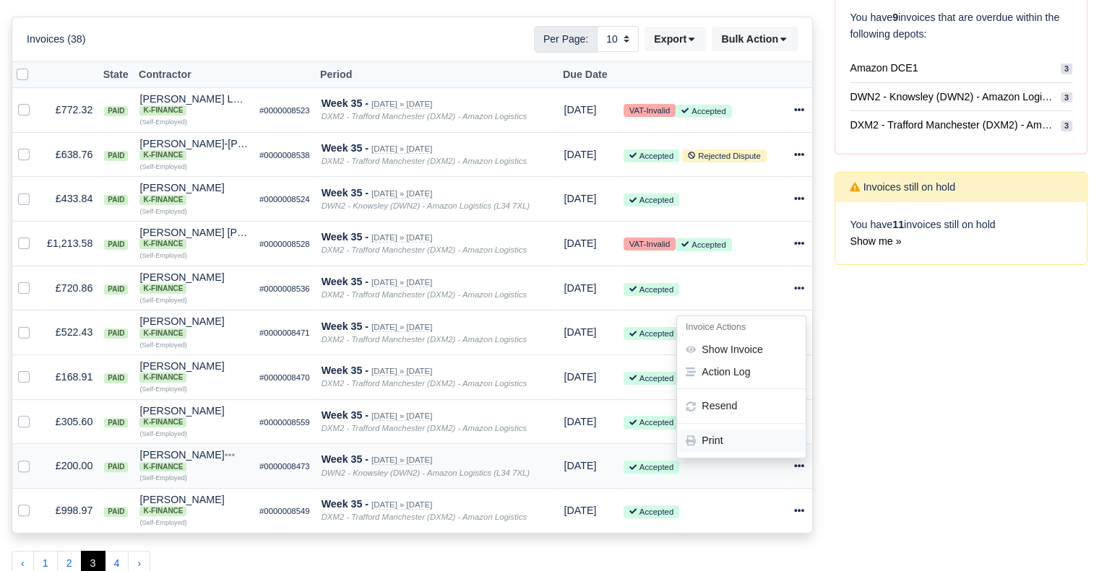
click at [751, 442] on link "Print" at bounding box center [741, 441] width 129 height 22
click at [798, 512] on icon at bounding box center [799, 510] width 10 height 3
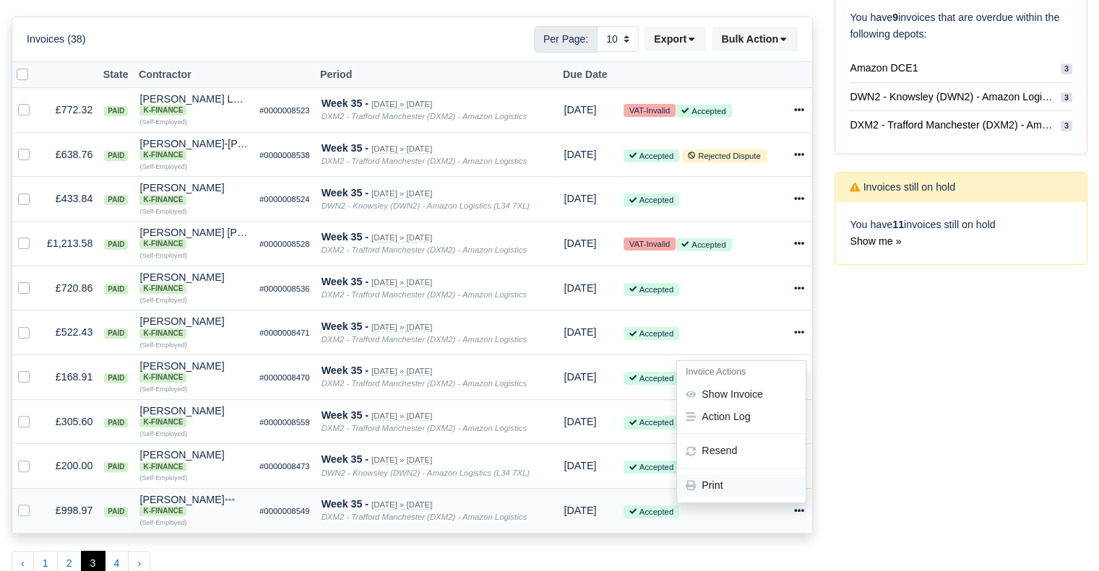
click at [744, 491] on link "Print" at bounding box center [741, 486] width 129 height 22
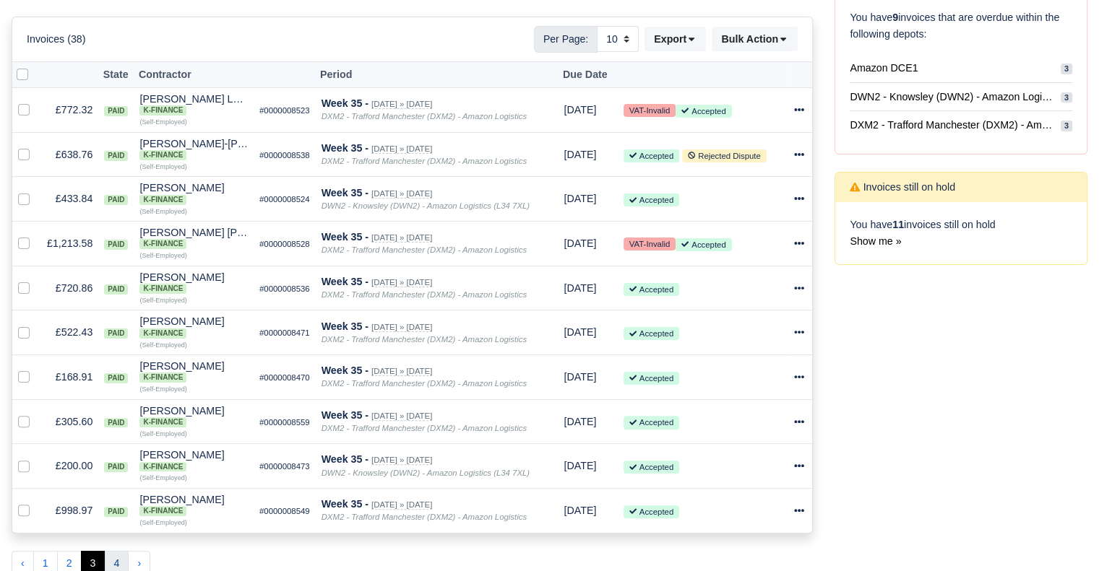
click at [108, 559] on button "4" at bounding box center [117, 564] width 25 height 26
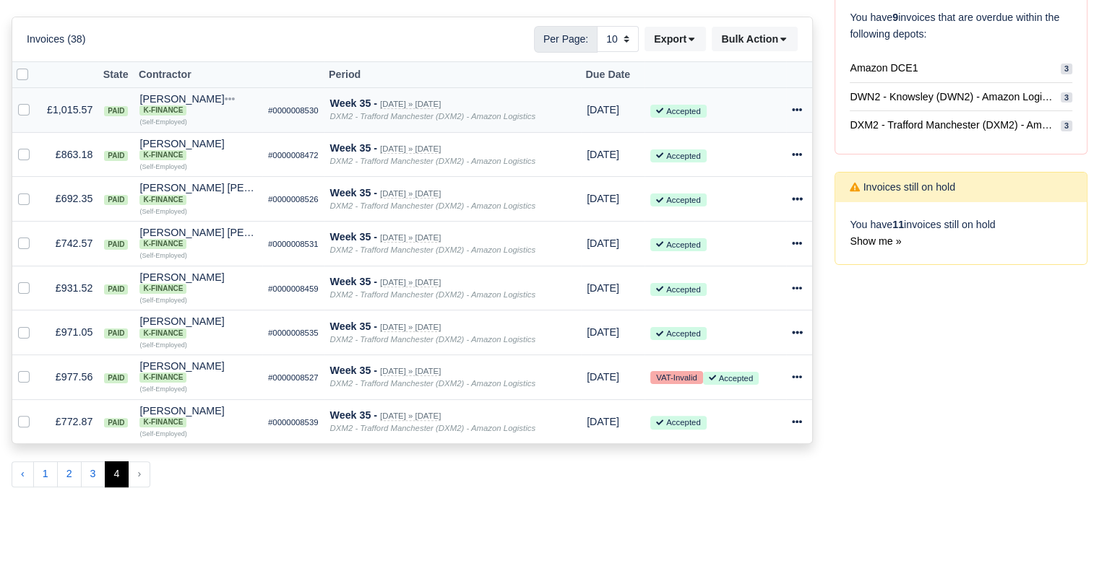
click at [798, 106] on icon at bounding box center [797, 110] width 10 height 10
click at [744, 244] on link "Print" at bounding box center [740, 245] width 129 height 22
click at [801, 148] on div at bounding box center [799, 155] width 14 height 17
click at [715, 287] on link "Print" at bounding box center [740, 290] width 129 height 22
click at [800, 199] on icon at bounding box center [798, 199] width 10 height 3
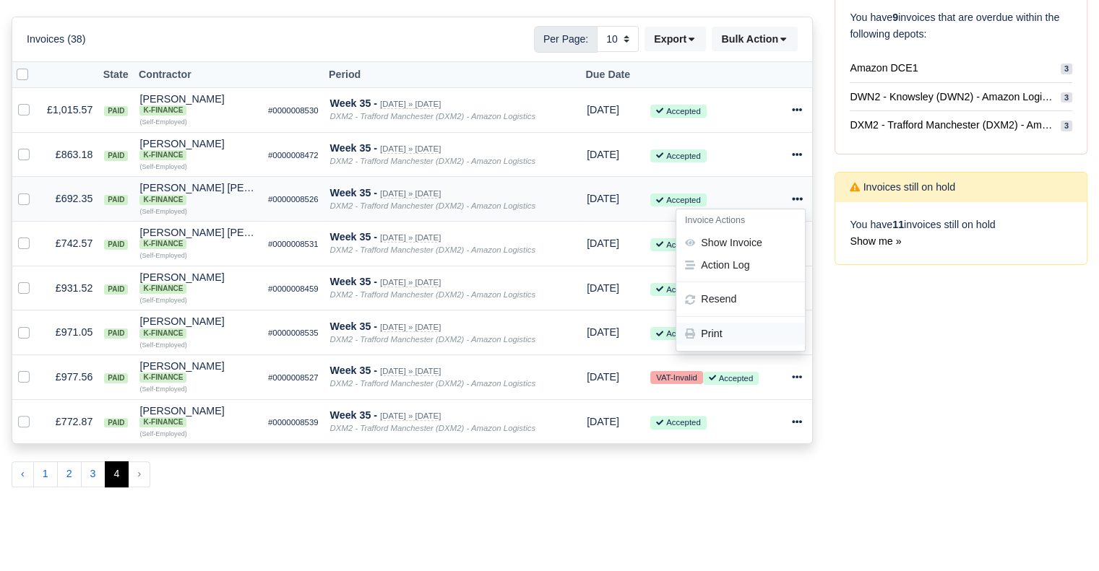
click at [737, 337] on link "Print" at bounding box center [740, 335] width 129 height 22
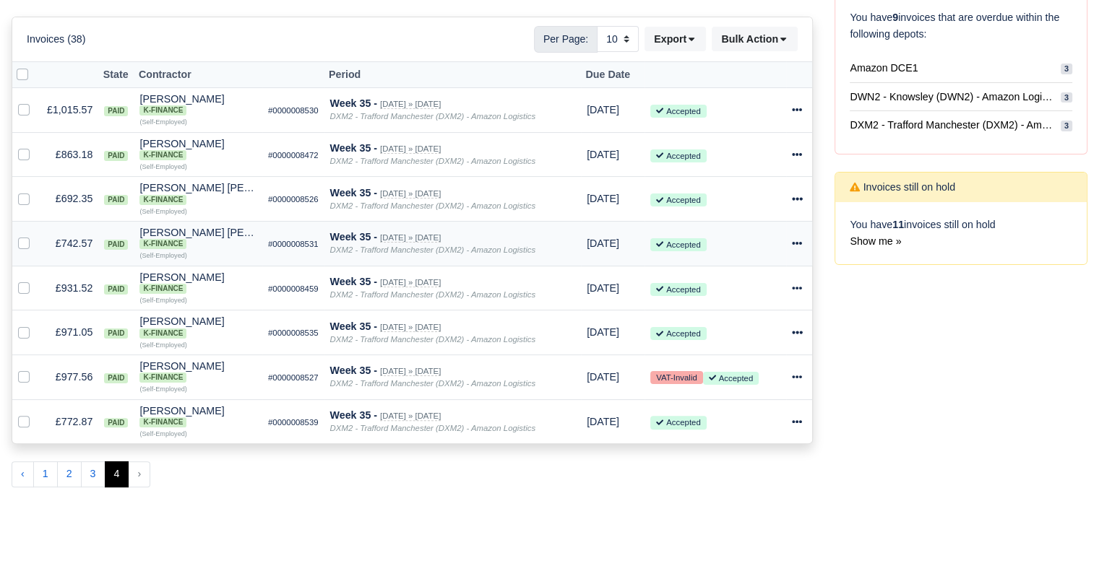
click at [795, 251] on div at bounding box center [799, 244] width 14 height 17
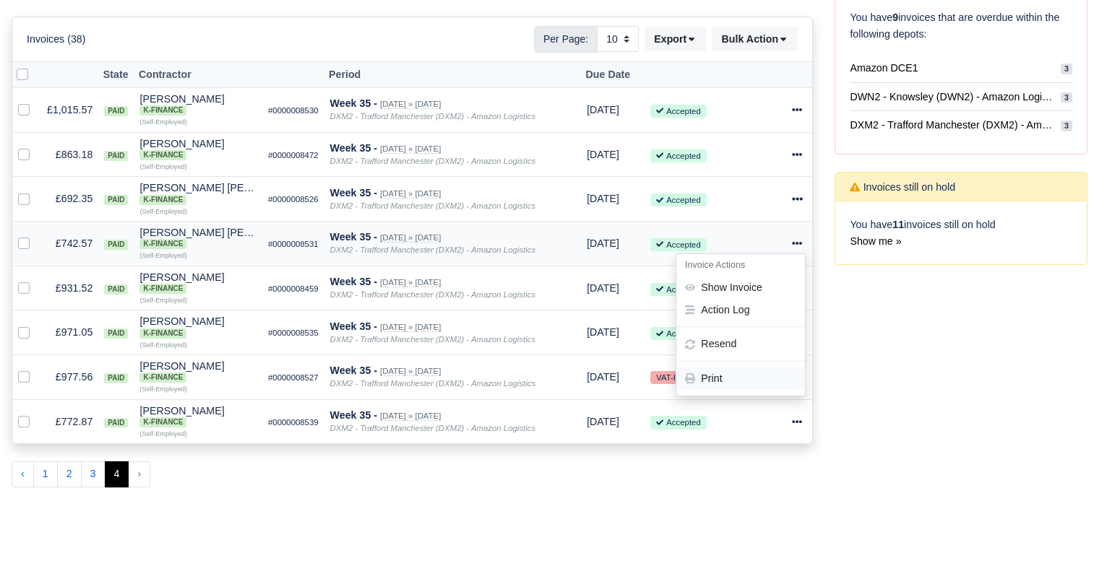
click at [751, 381] on link "Print" at bounding box center [740, 379] width 129 height 22
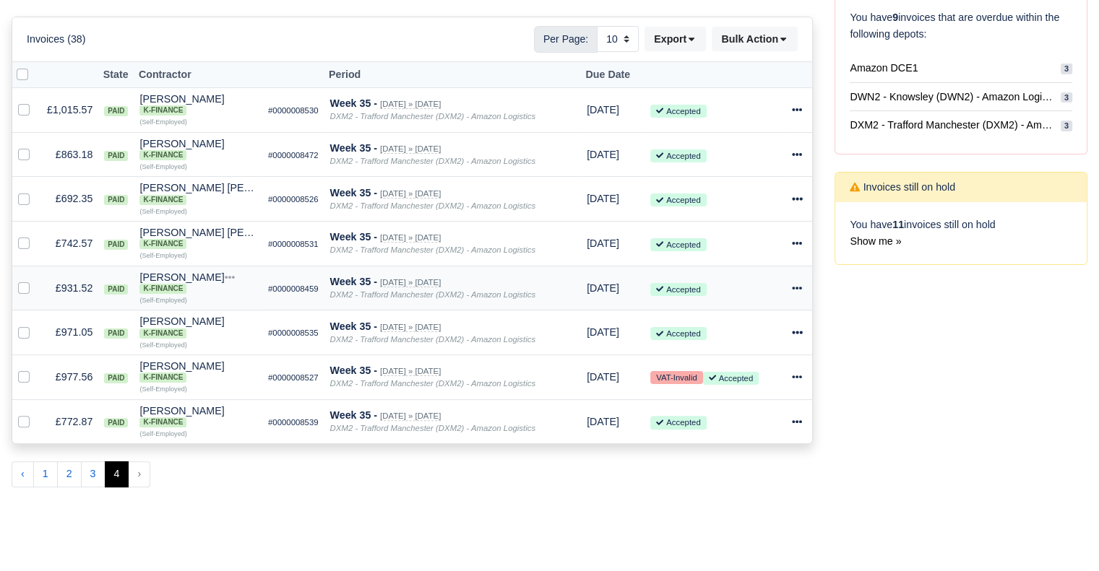
click at [798, 288] on icon at bounding box center [797, 288] width 10 height 10
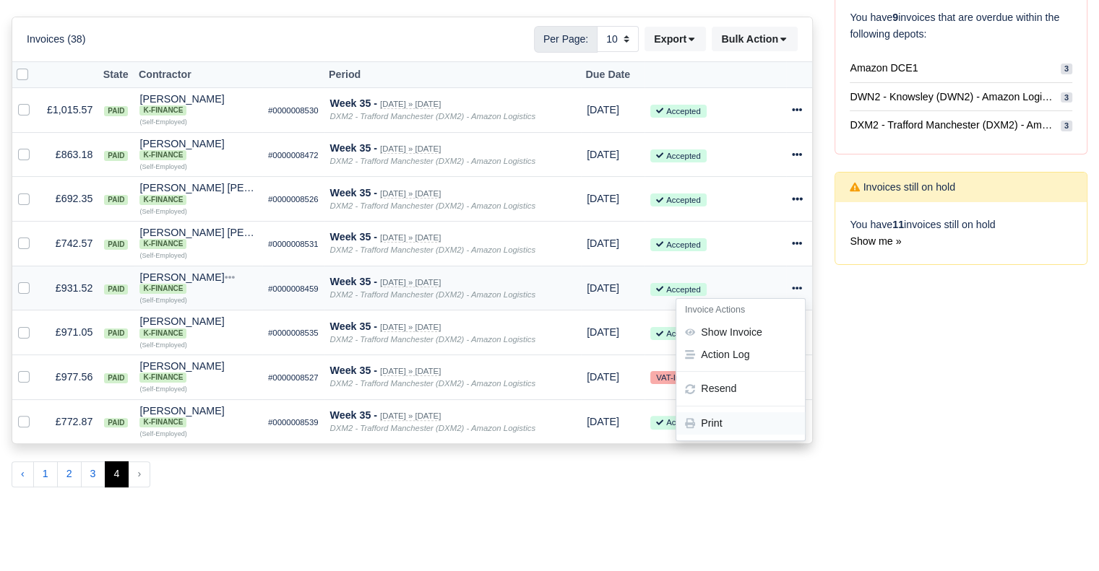
click at [728, 431] on link "Print" at bounding box center [740, 424] width 129 height 22
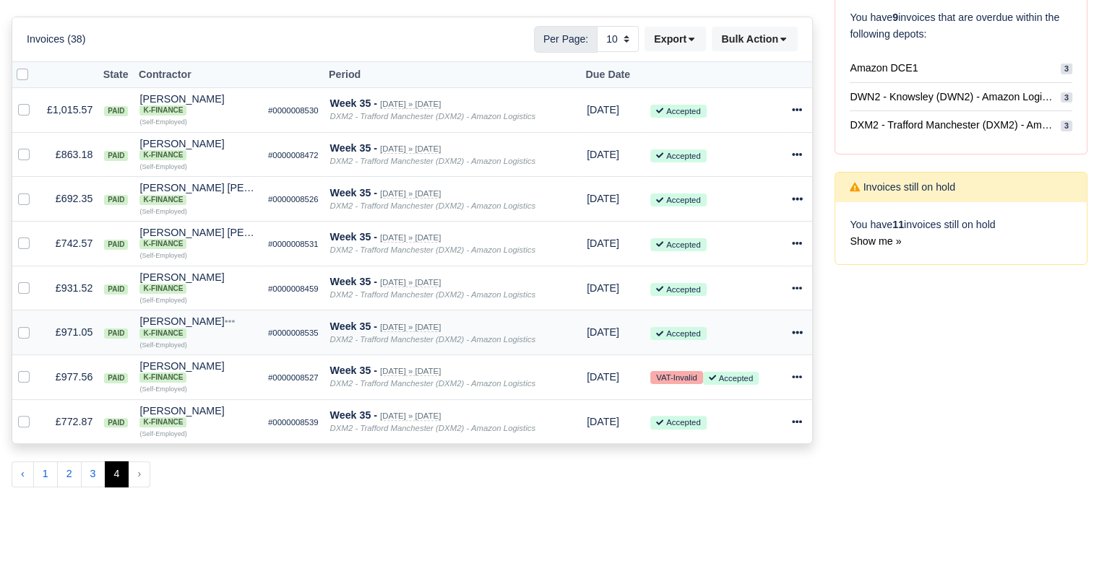
click at [797, 332] on icon at bounding box center [797, 332] width 10 height 10
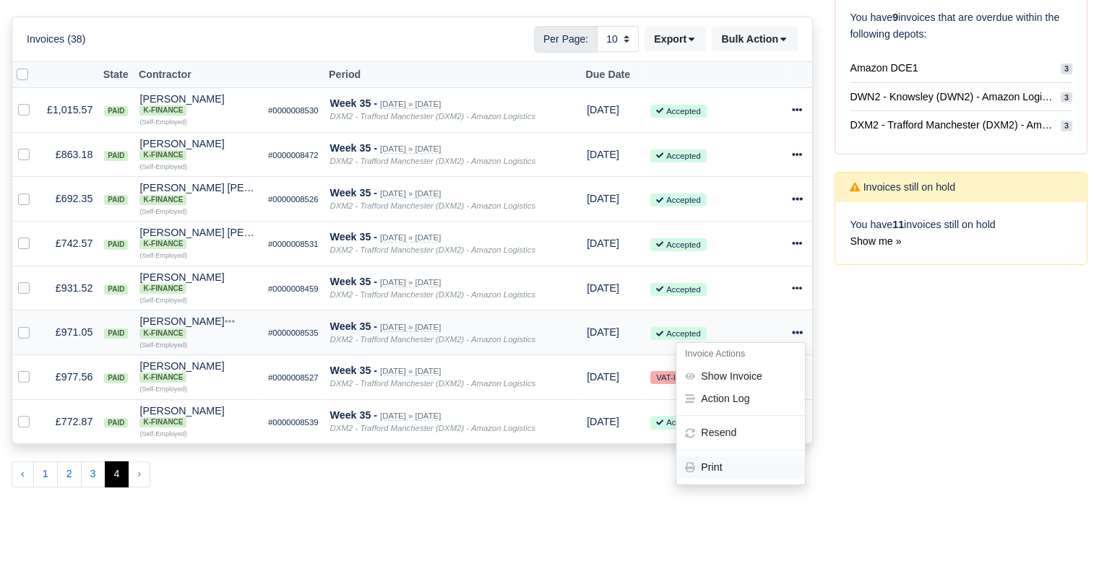
click at [748, 469] on link "Print" at bounding box center [740, 468] width 129 height 22
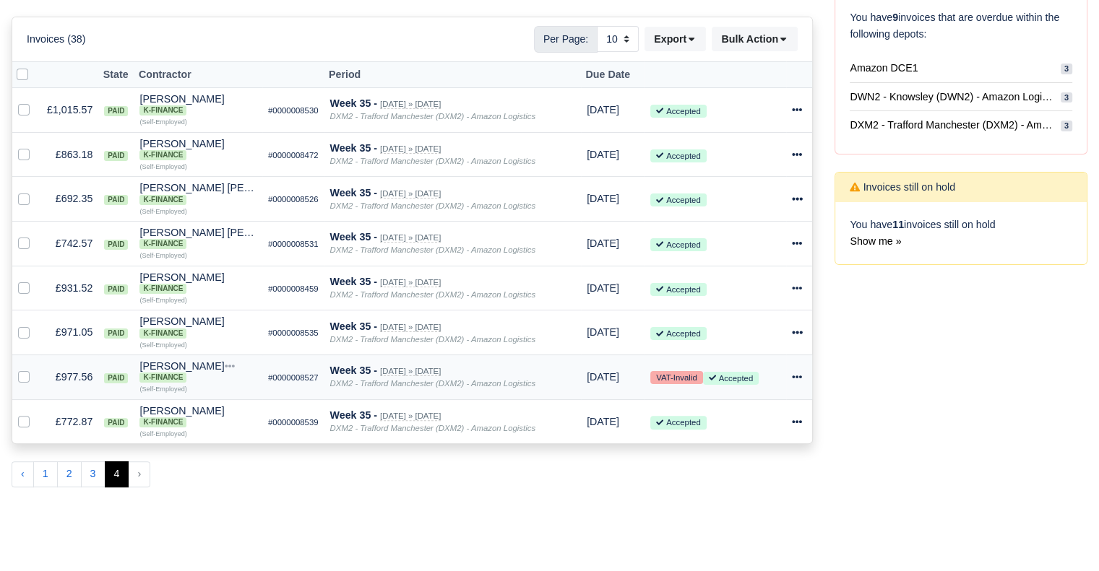
click at [798, 378] on icon at bounding box center [797, 377] width 10 height 10
click at [731, 513] on link "Print" at bounding box center [740, 512] width 129 height 22
click at [803, 425] on div at bounding box center [799, 422] width 14 height 17
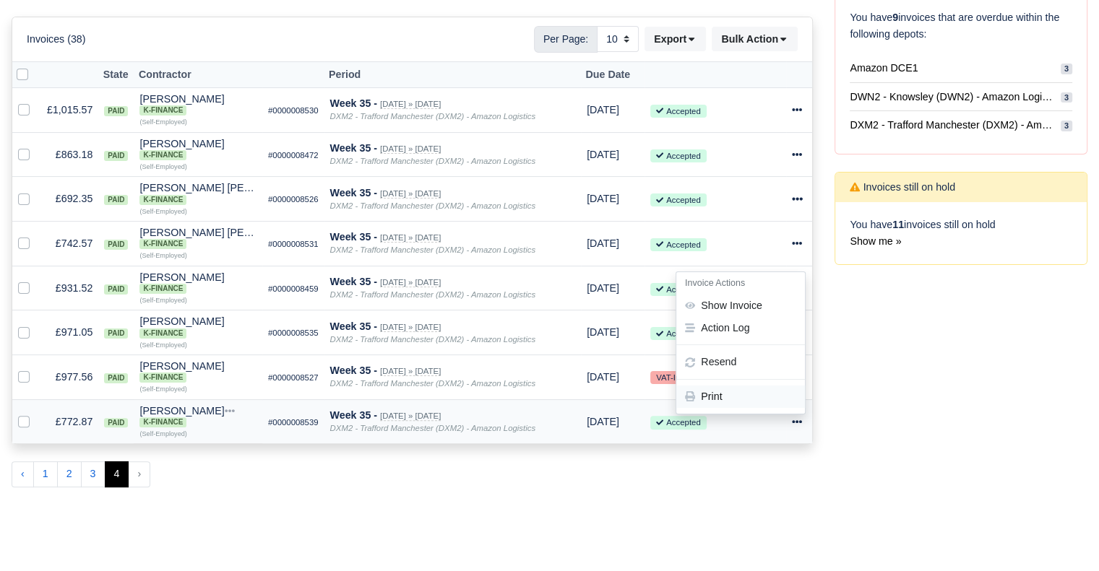
click at [762, 397] on link "Print" at bounding box center [740, 397] width 129 height 22
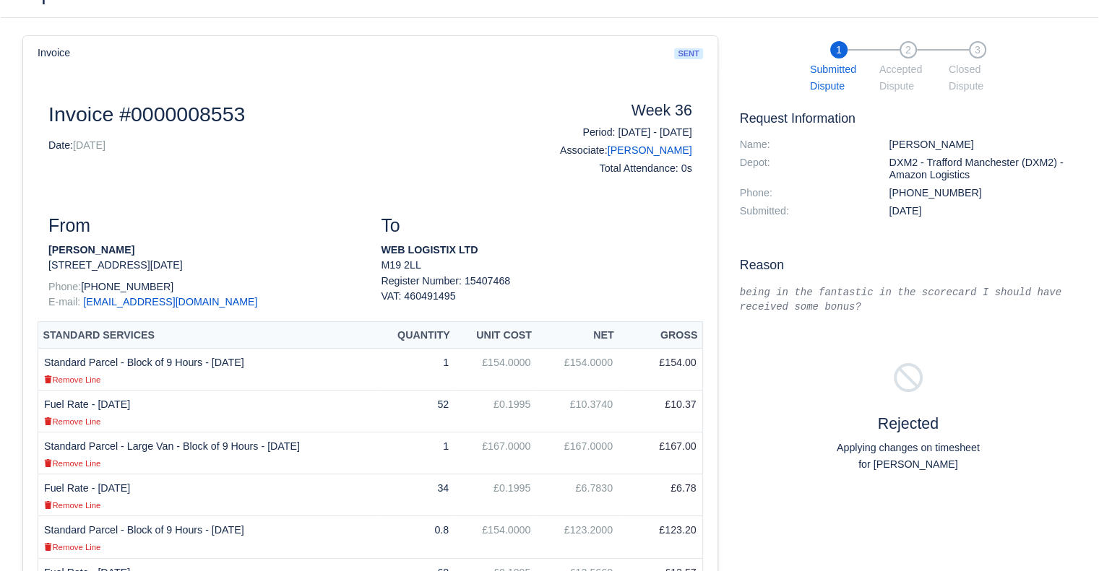
scroll to position [111, 0]
